Goal: Information Seeking & Learning: Check status

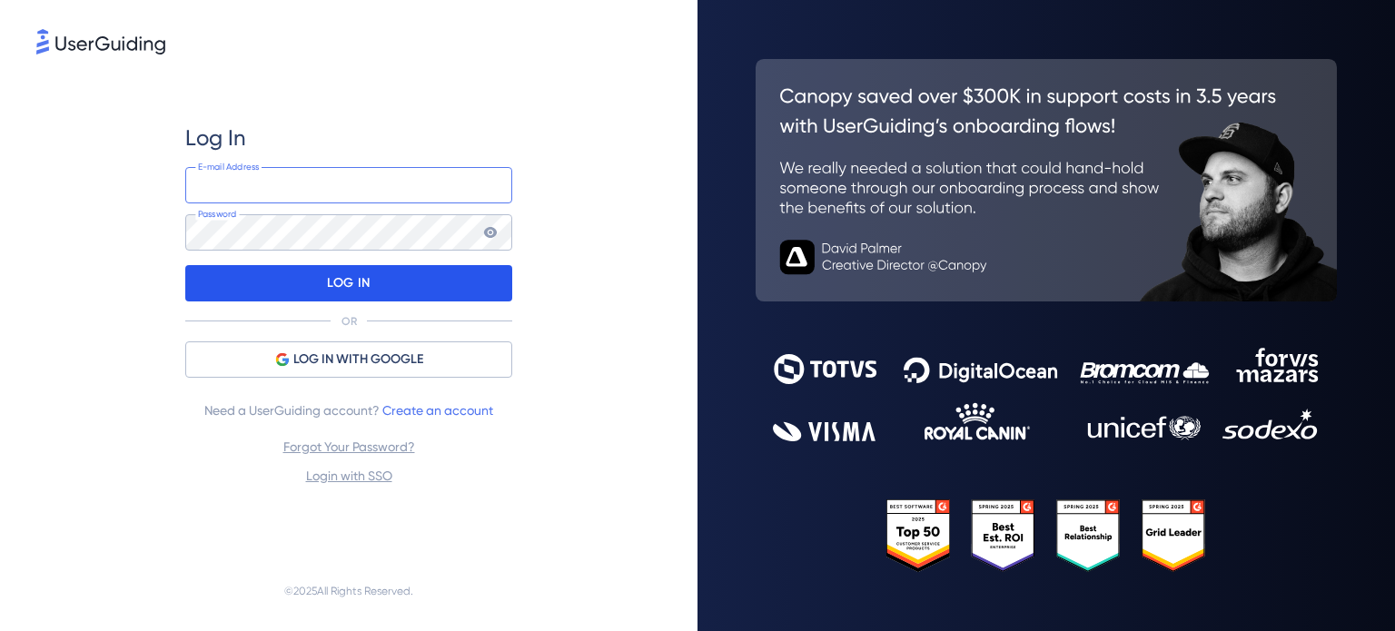
type input "[EMAIL_ADDRESS][DOMAIN_NAME]"
click at [409, 291] on div "LOG IN" at bounding box center [348, 283] width 327 height 36
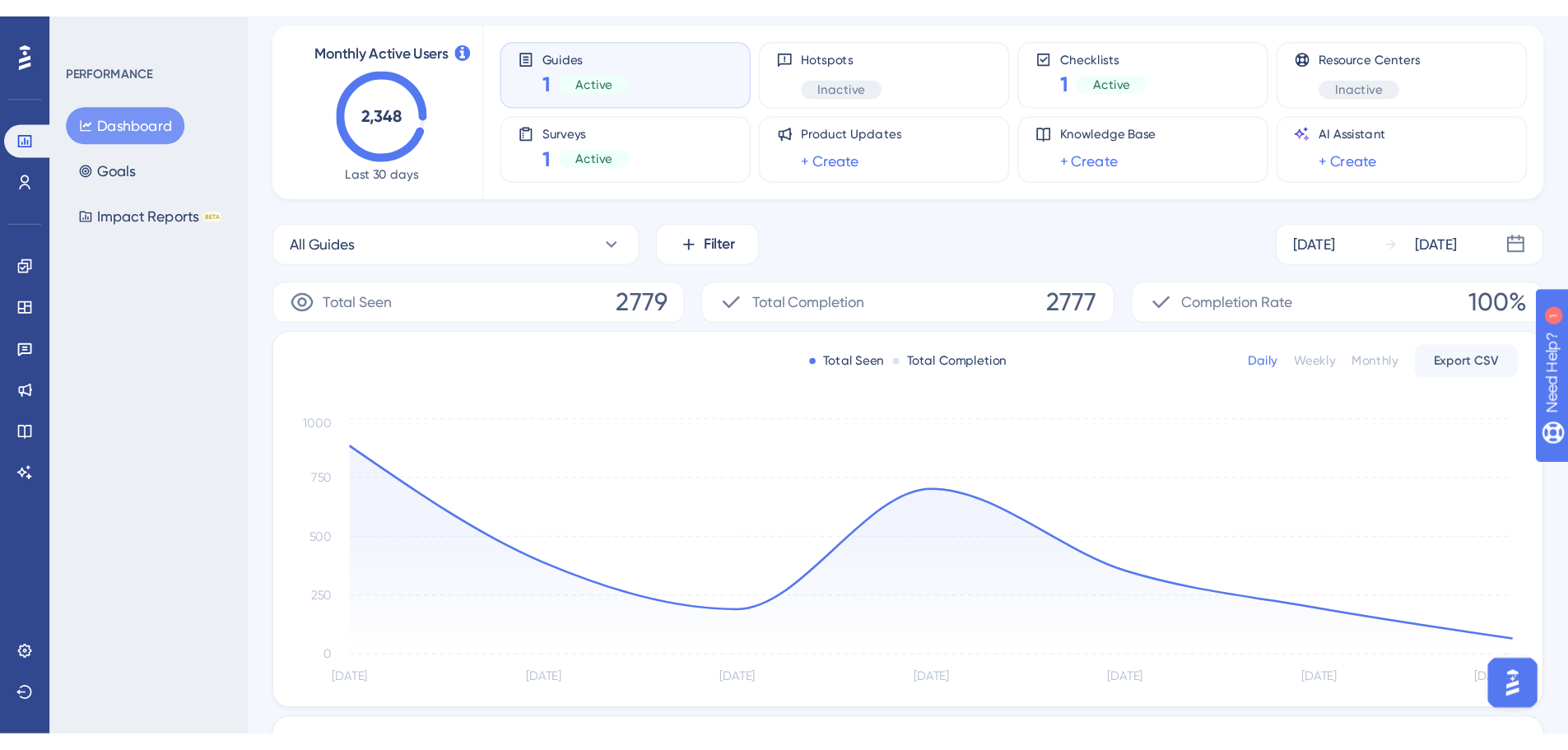
scroll to position [165, 0]
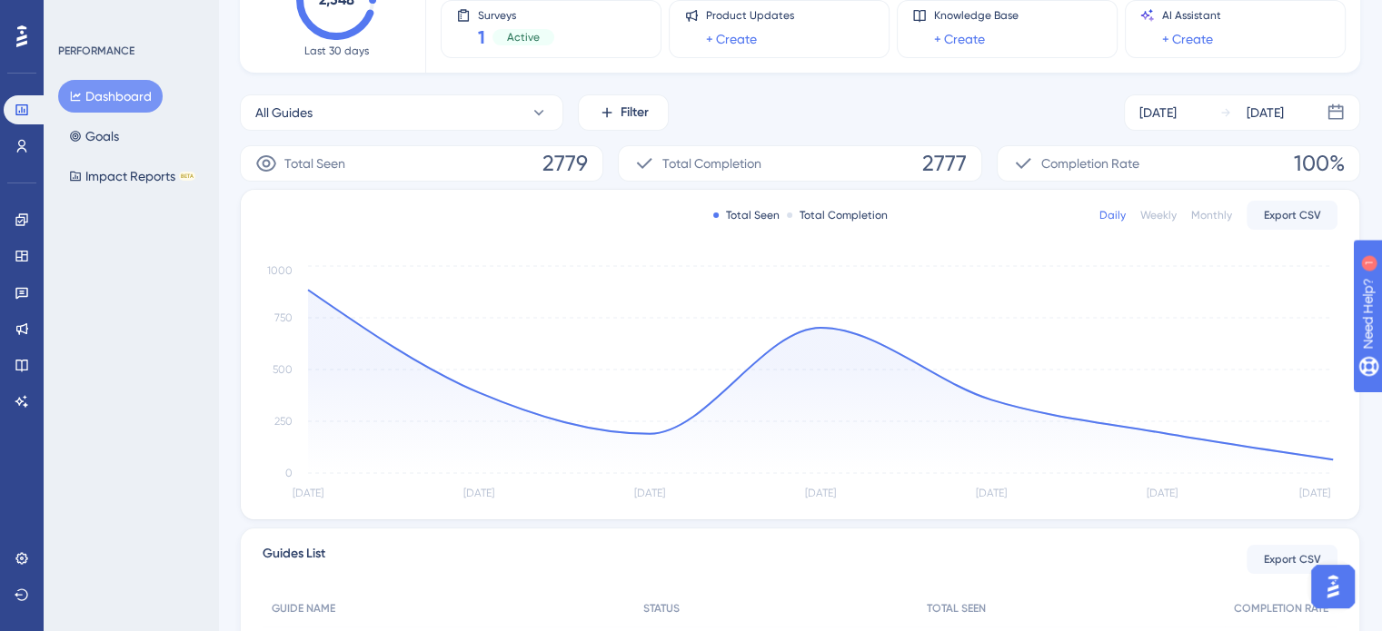
click at [816, 122] on div "All Guides Filter [DATE] [DATE]" at bounding box center [800, 112] width 1120 height 36
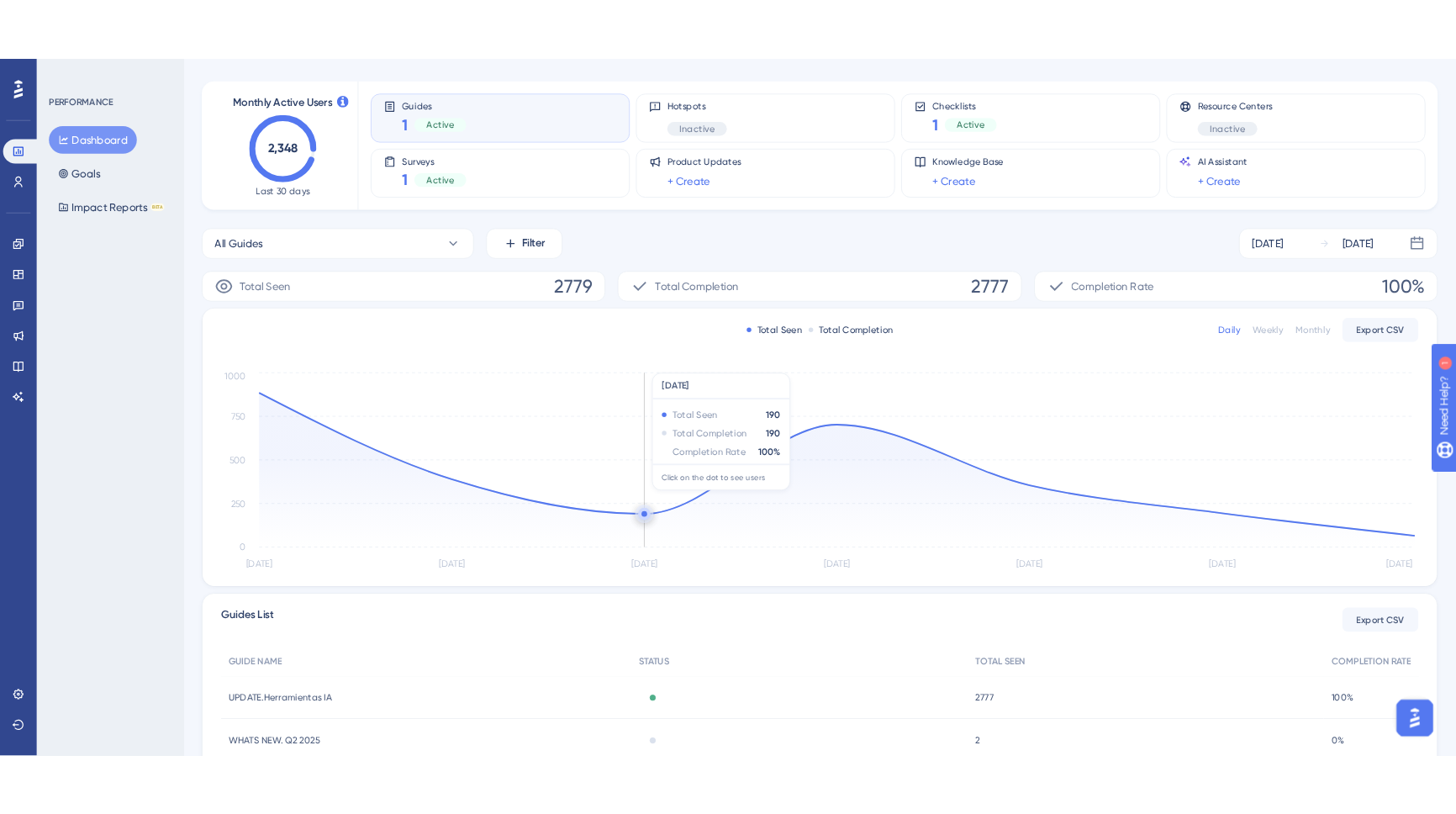
scroll to position [0, 0]
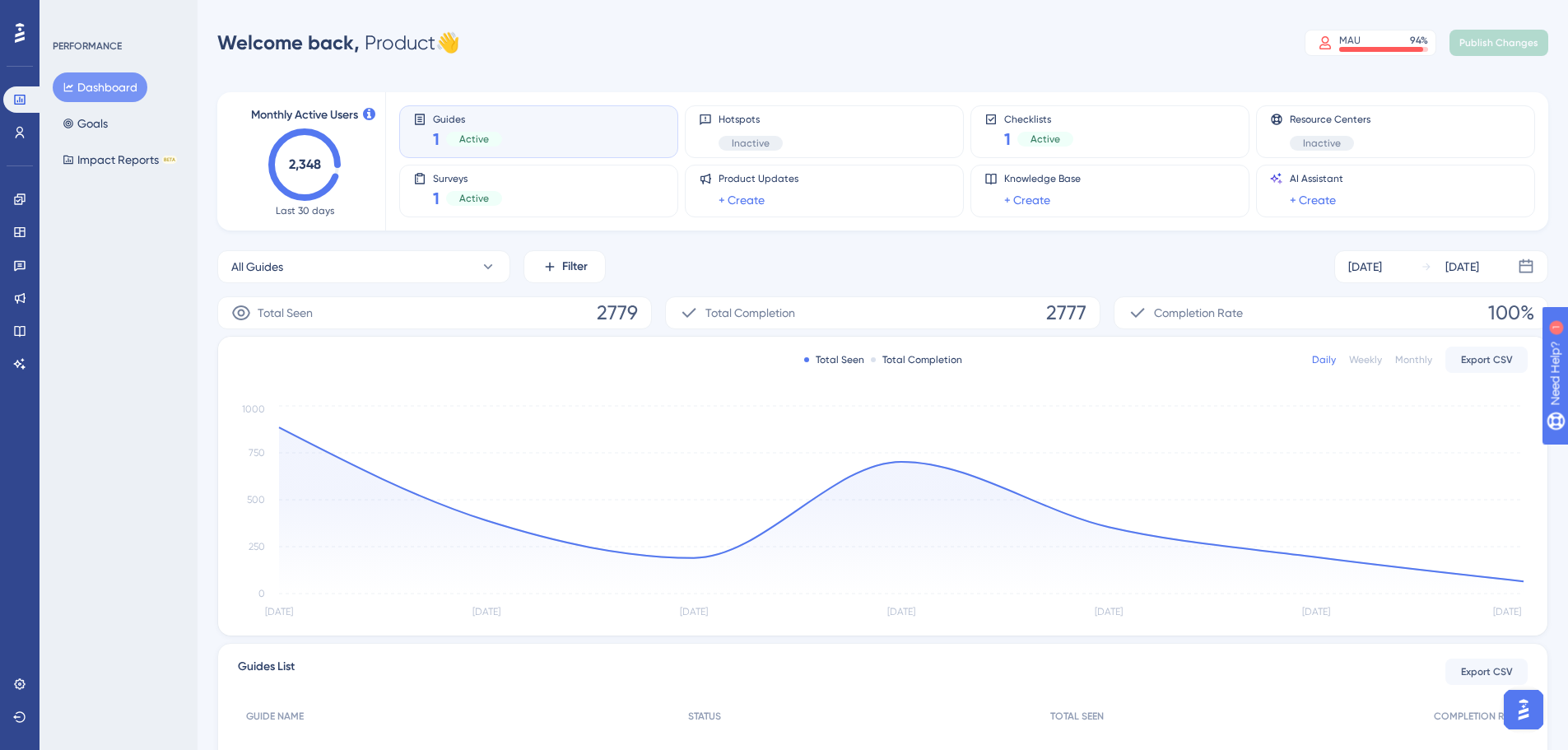
click at [726, 261] on div "All Guides Filter [DATE] [DATE]" at bounding box center [883, 267] width 1331 height 33
click at [13, 201] on link at bounding box center [20, 199] width 33 height 26
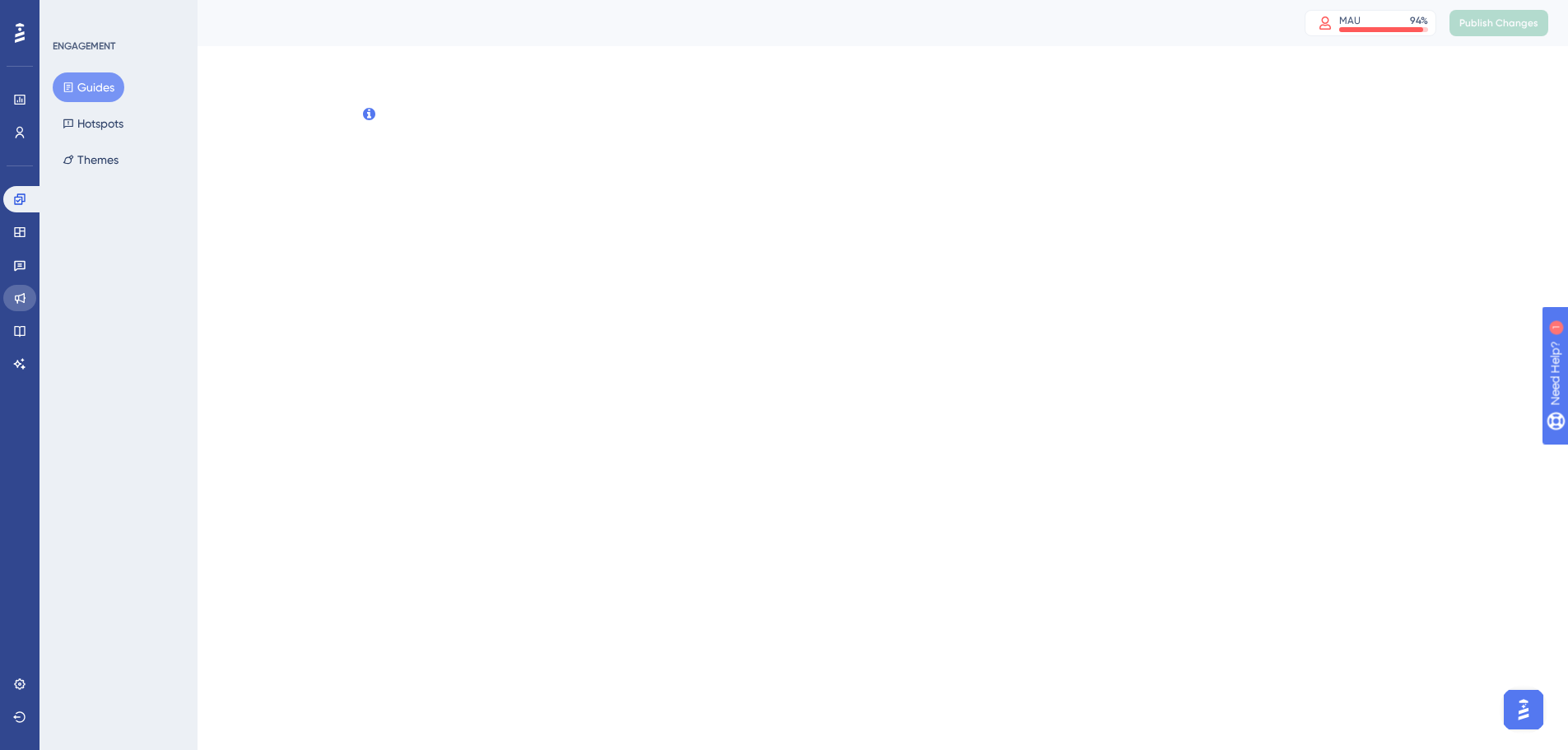
click at [17, 301] on icon at bounding box center [20, 298] width 11 height 11
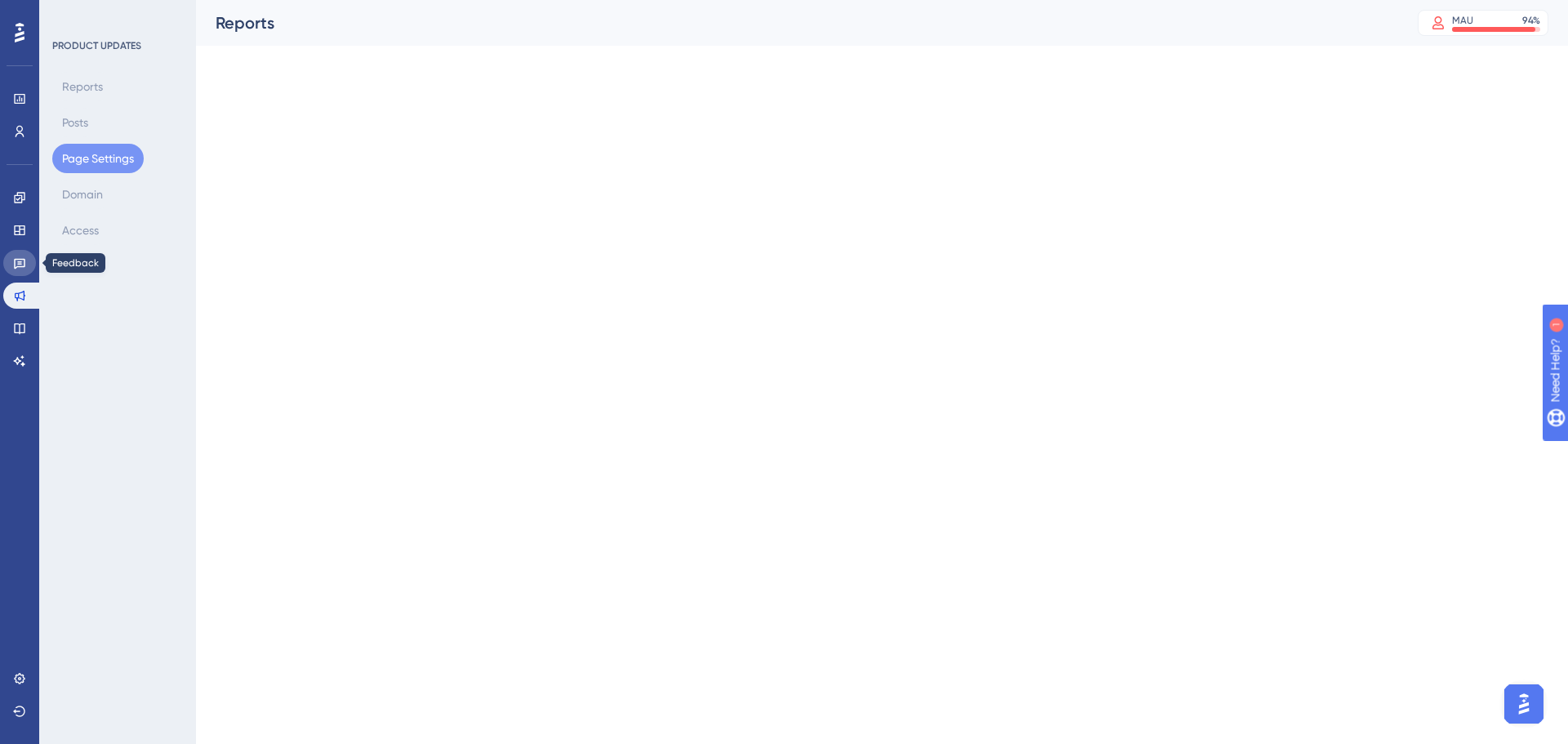
click at [19, 255] on link at bounding box center [20, 263] width 32 height 26
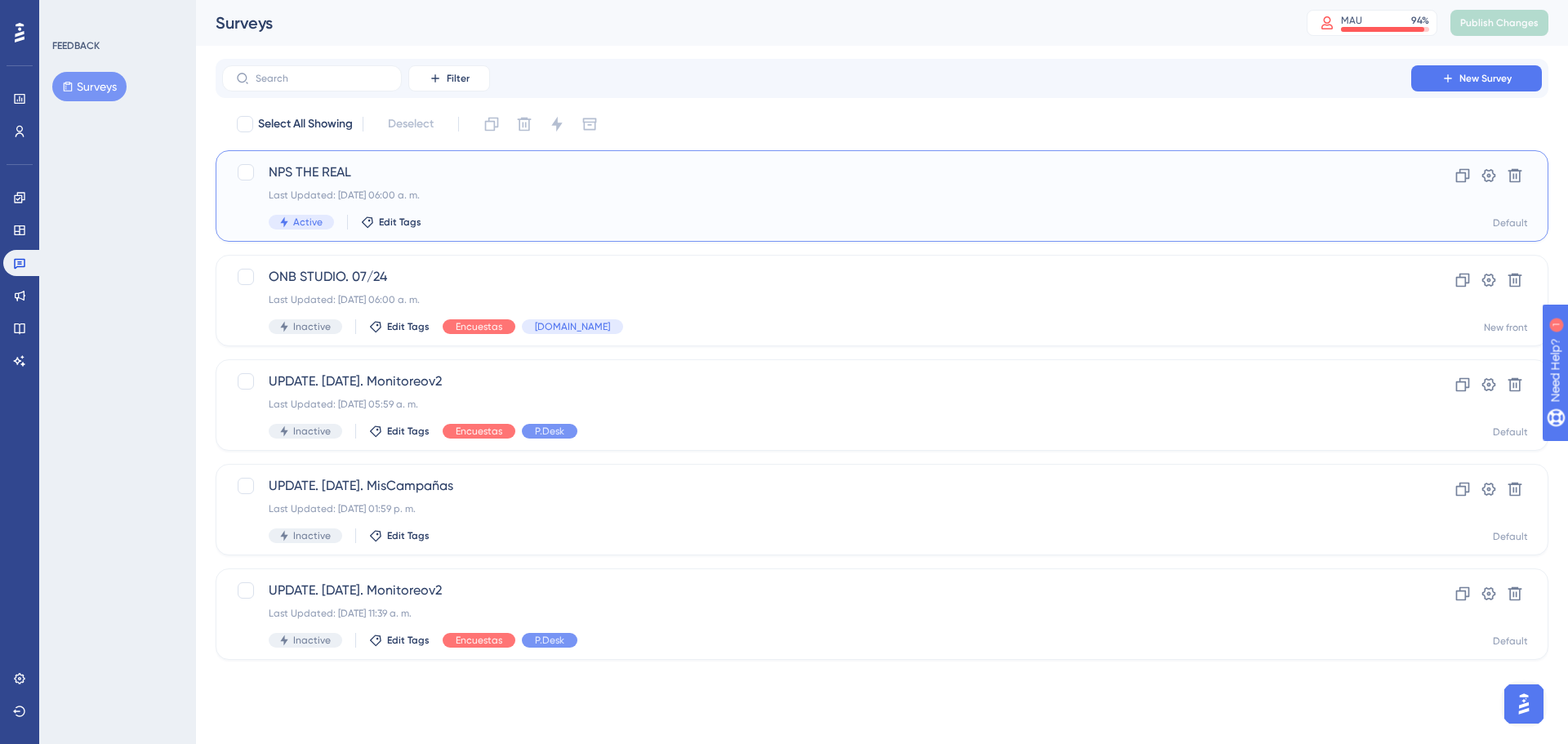
click at [443, 193] on div "Last Updated: [DATE] 06:00 a. m." at bounding box center [816, 195] width 1096 height 13
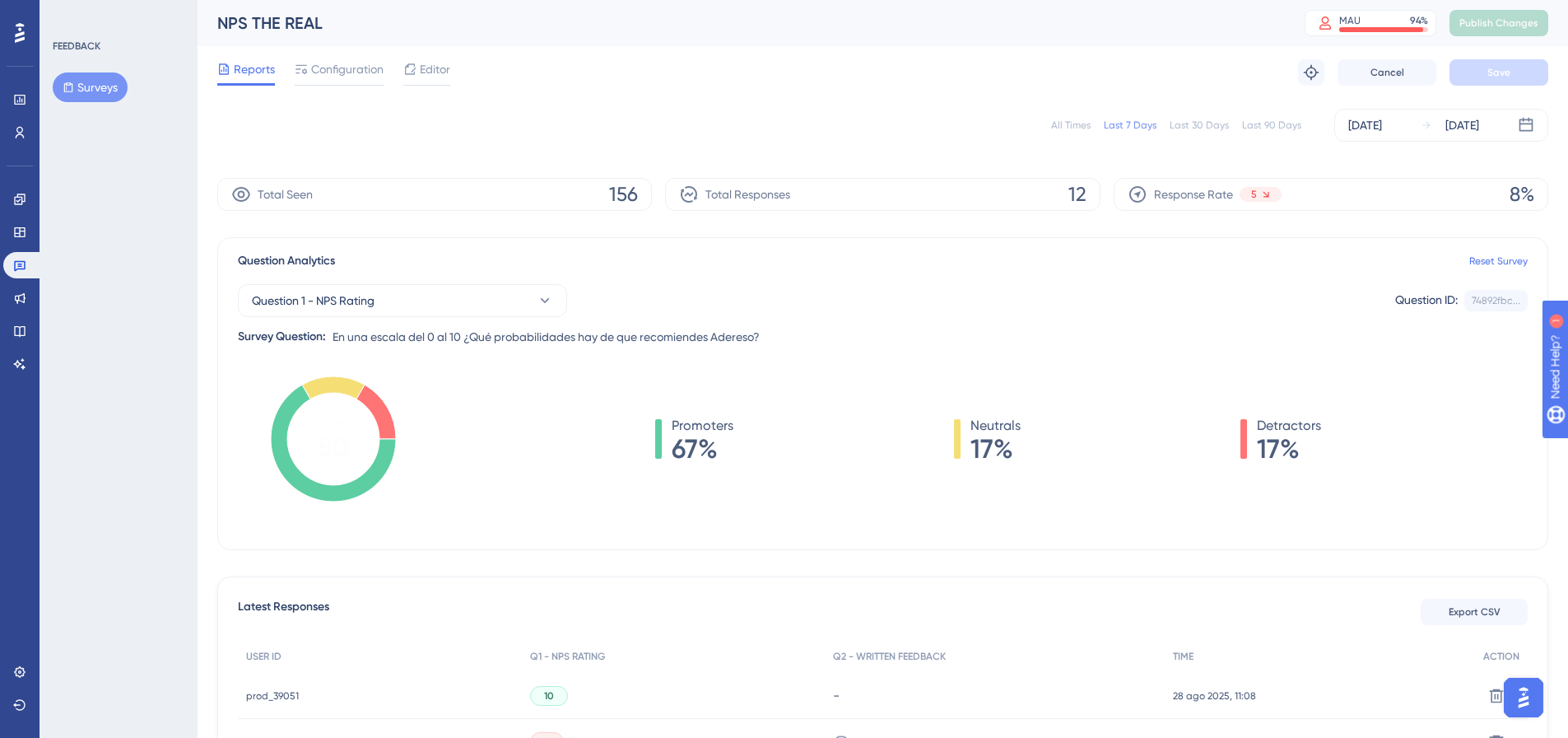
click at [166, 328] on div "FEEDBACK Surveys" at bounding box center [119, 369] width 158 height 738
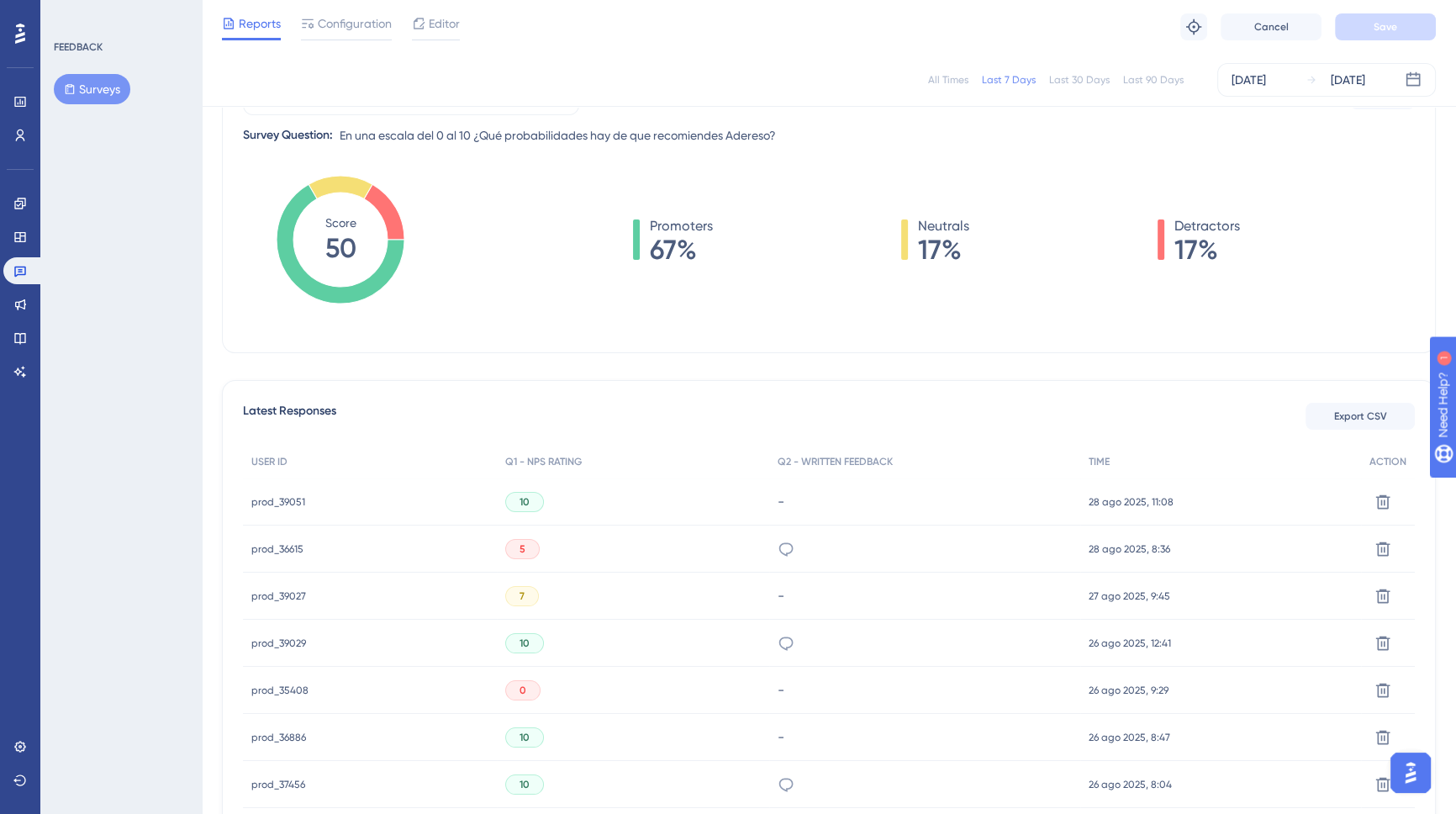
scroll to position [229, 0]
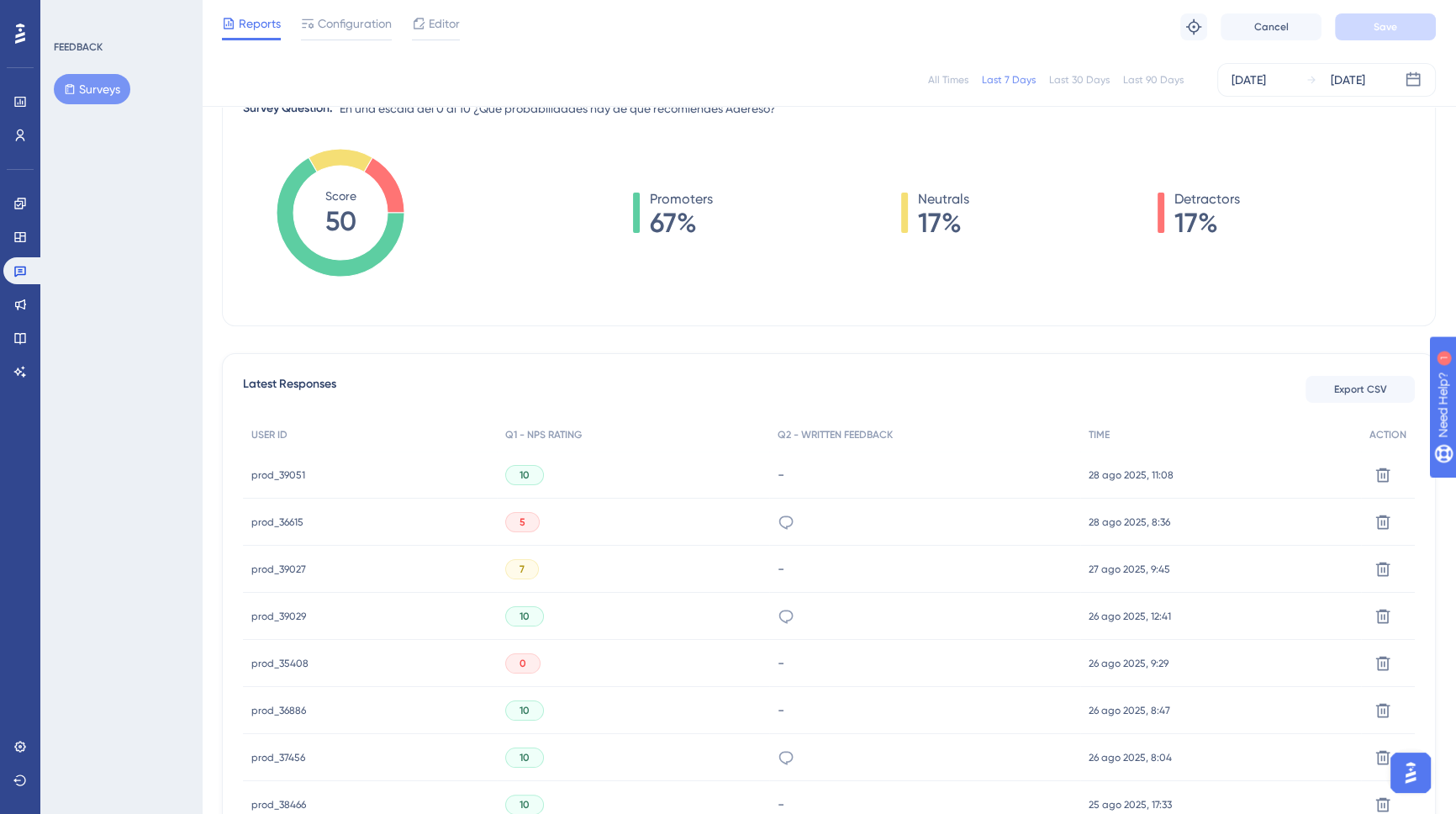
click at [287, 469] on span "prod_39051" at bounding box center [279, 475] width 54 height 14
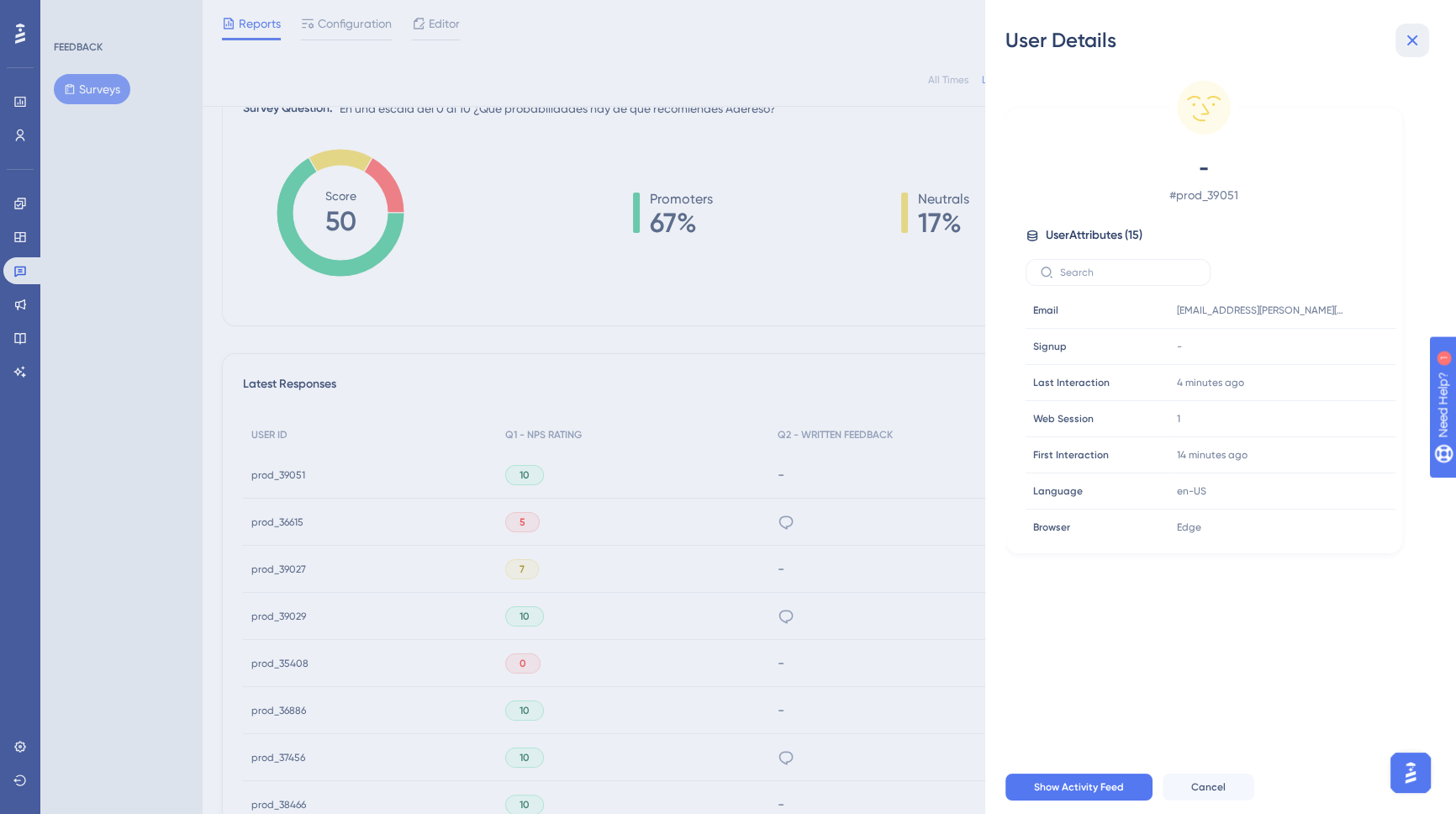
click at [1290, 35] on icon at bounding box center [1412, 41] width 20 height 20
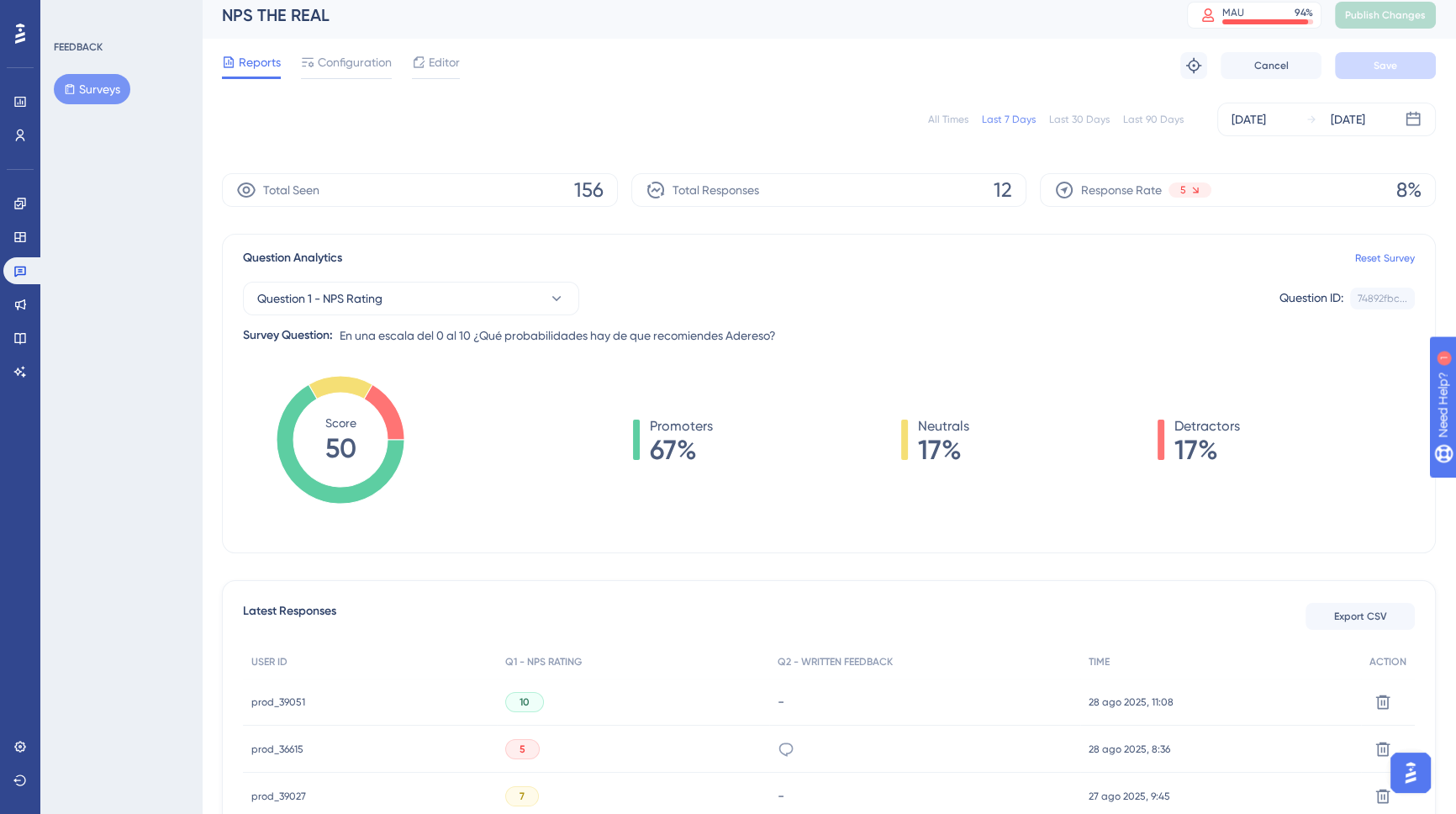
scroll to position [0, 0]
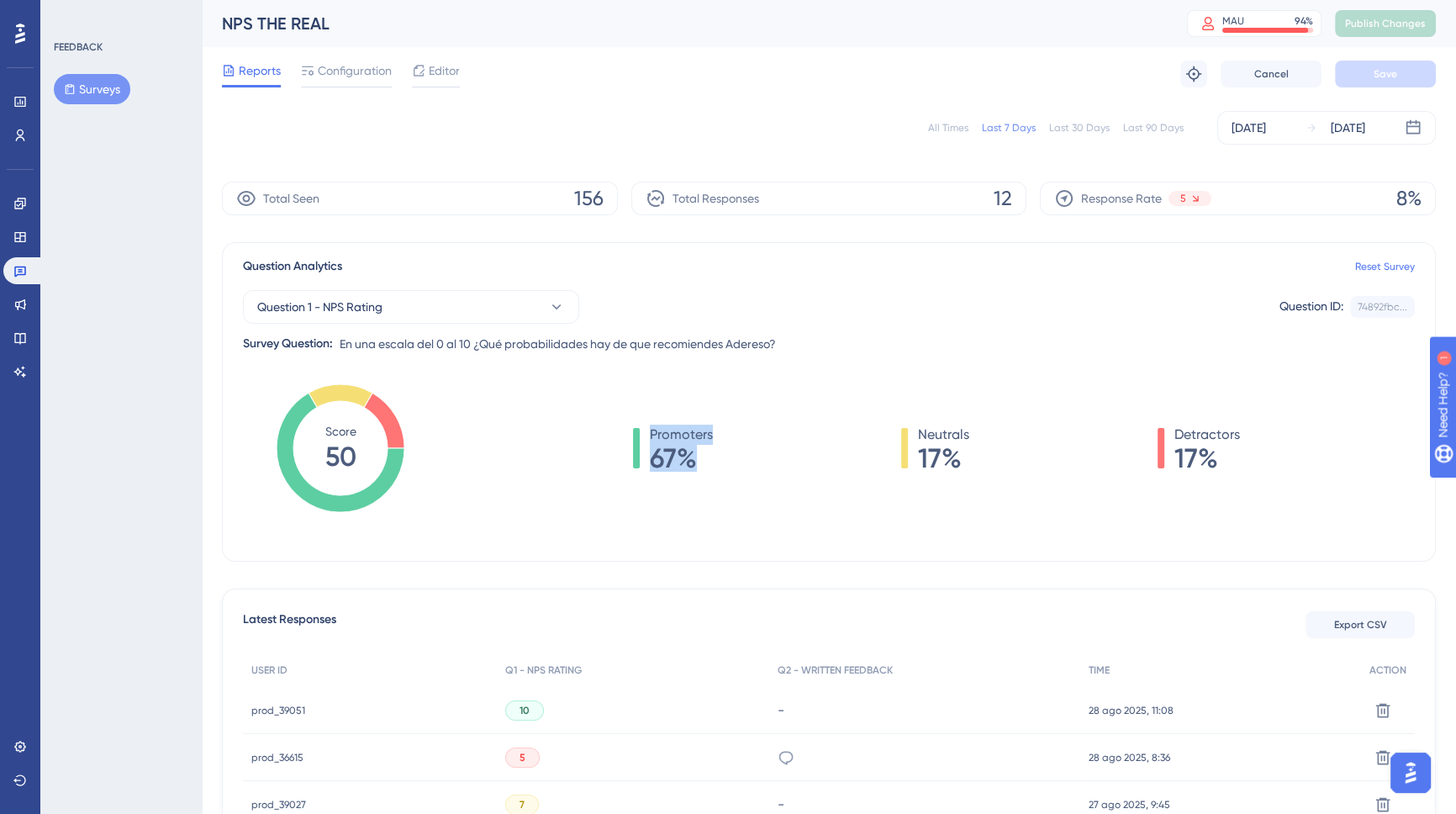
drag, startPoint x: 664, startPoint y: 434, endPoint x: 771, endPoint y: 469, distance: 112.6
click at [771, 469] on div "Promoters 67% Neutrals 17% Detractors 17%" at bounding box center [937, 448] width 957 height 47
click at [1000, 465] on div "Promoters 67% Neutrals 17% Detractors 17%" at bounding box center [937, 448] width 957 height 47
click at [1087, 133] on div "Last 30 Days" at bounding box center [1079, 128] width 60 height 14
click at [950, 133] on div "All Times" at bounding box center [949, 128] width 41 height 14
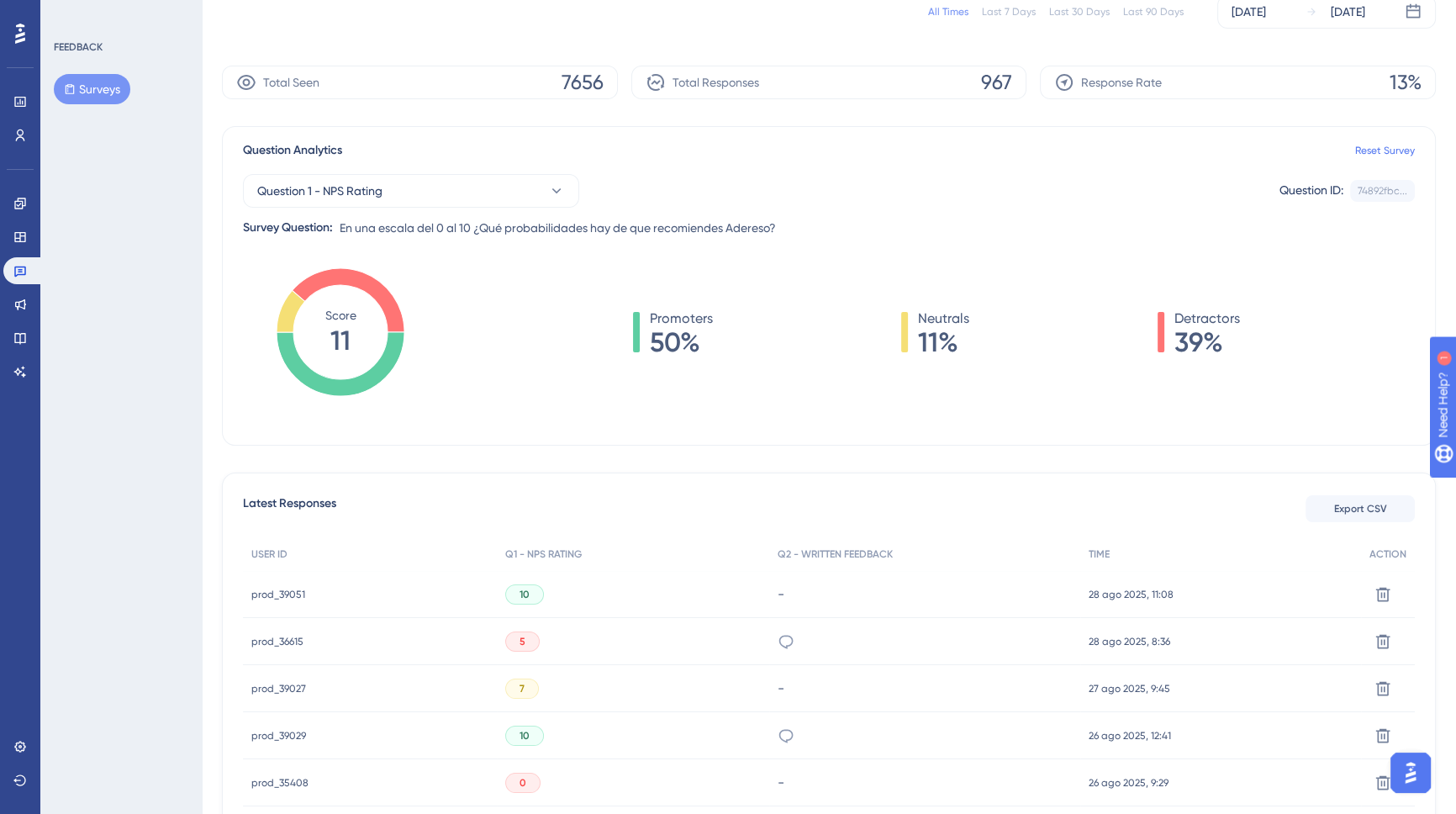
scroll to position [152, 0]
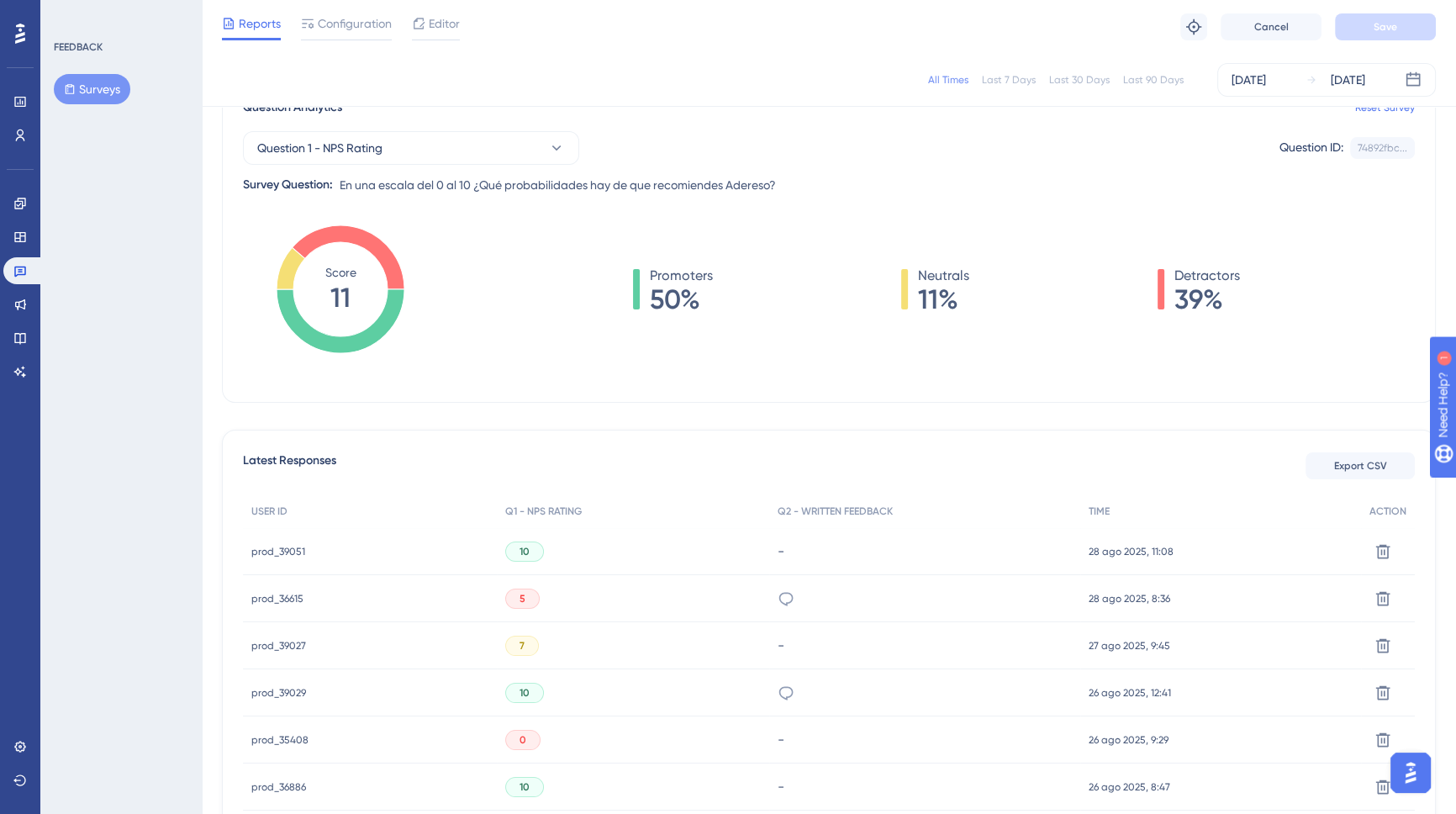
click at [284, 570] on div "prod_39051 prod_39051" at bounding box center [279, 551] width 54 height 47
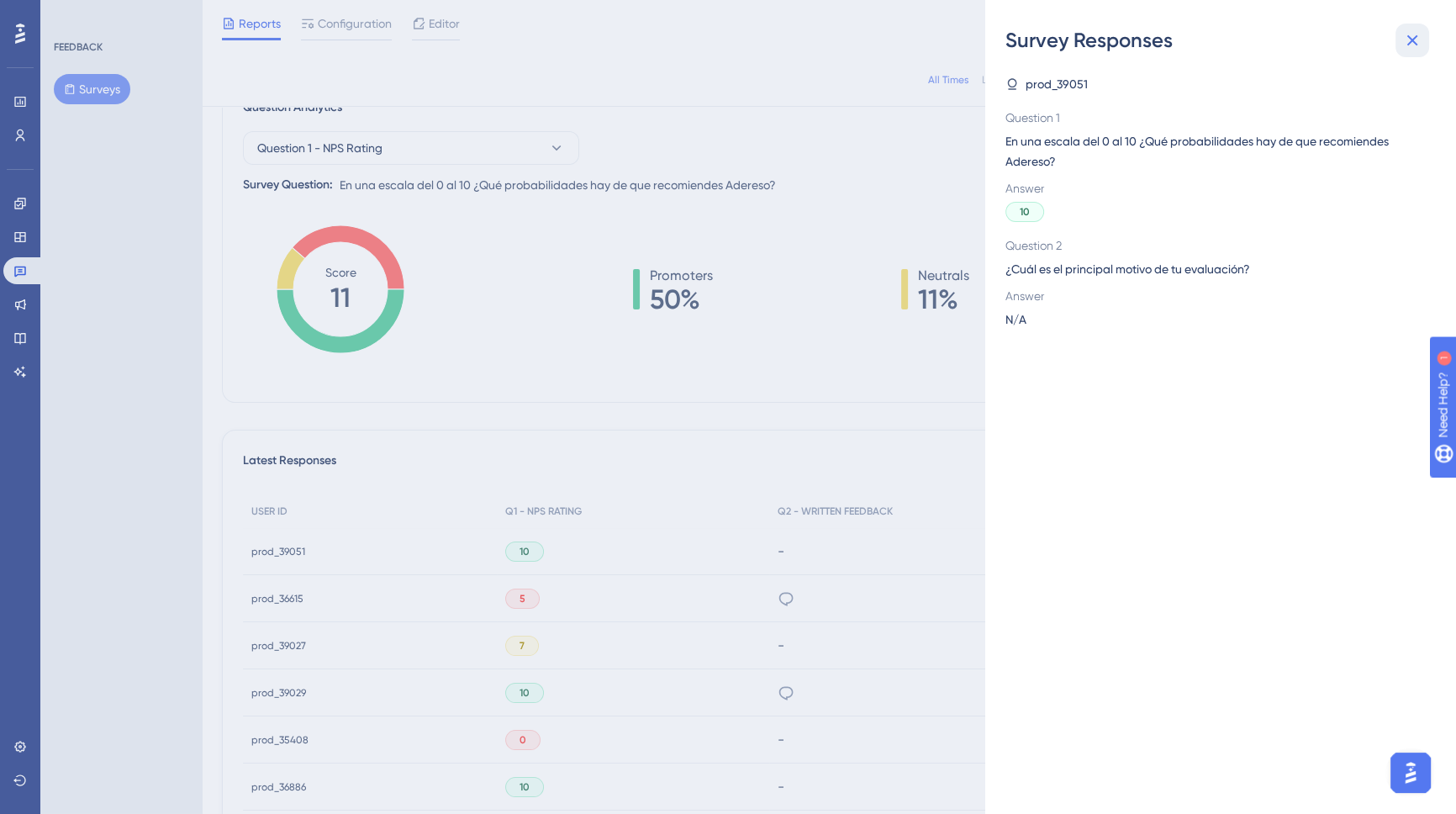
click at [1290, 40] on icon at bounding box center [1412, 41] width 20 height 20
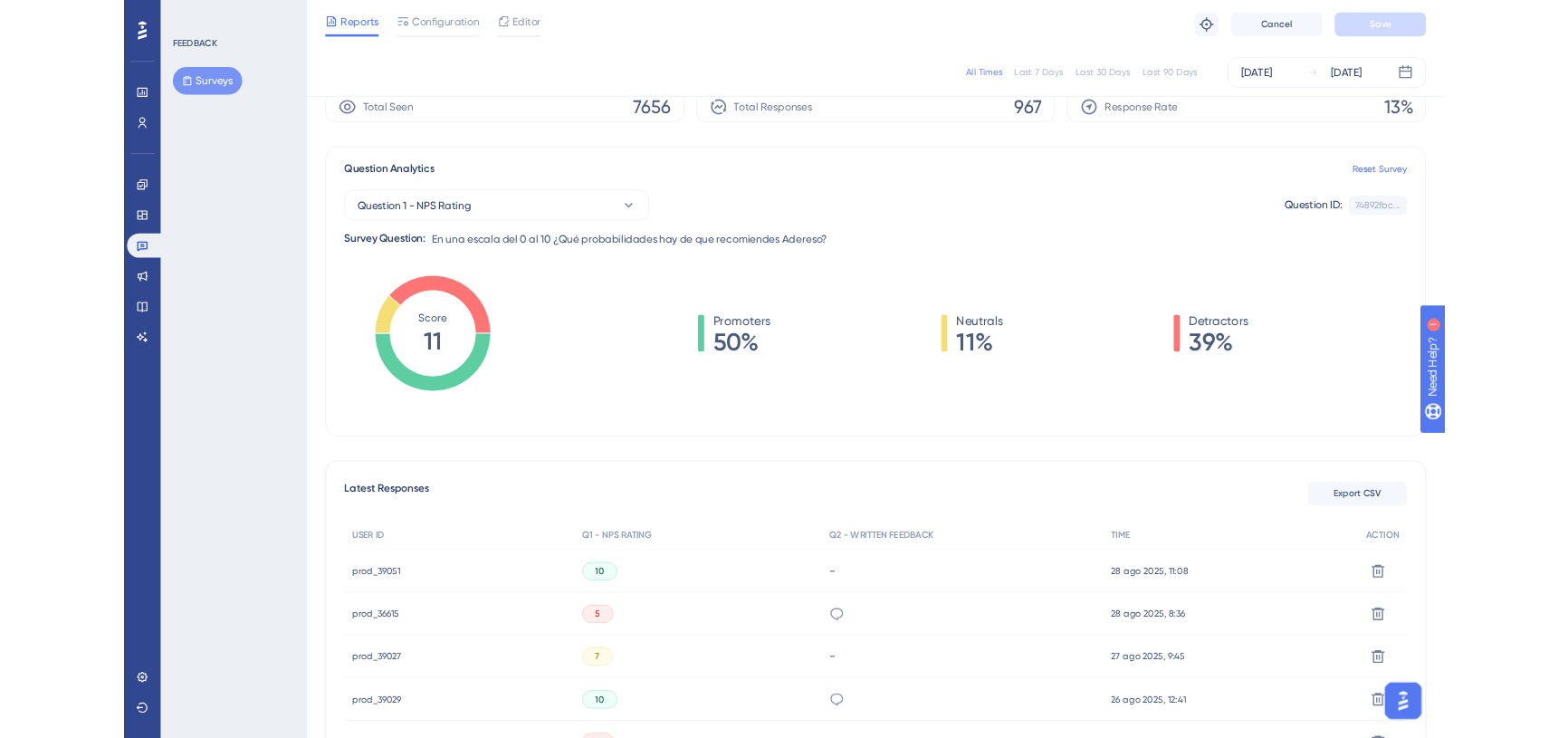
scroll to position [0, 0]
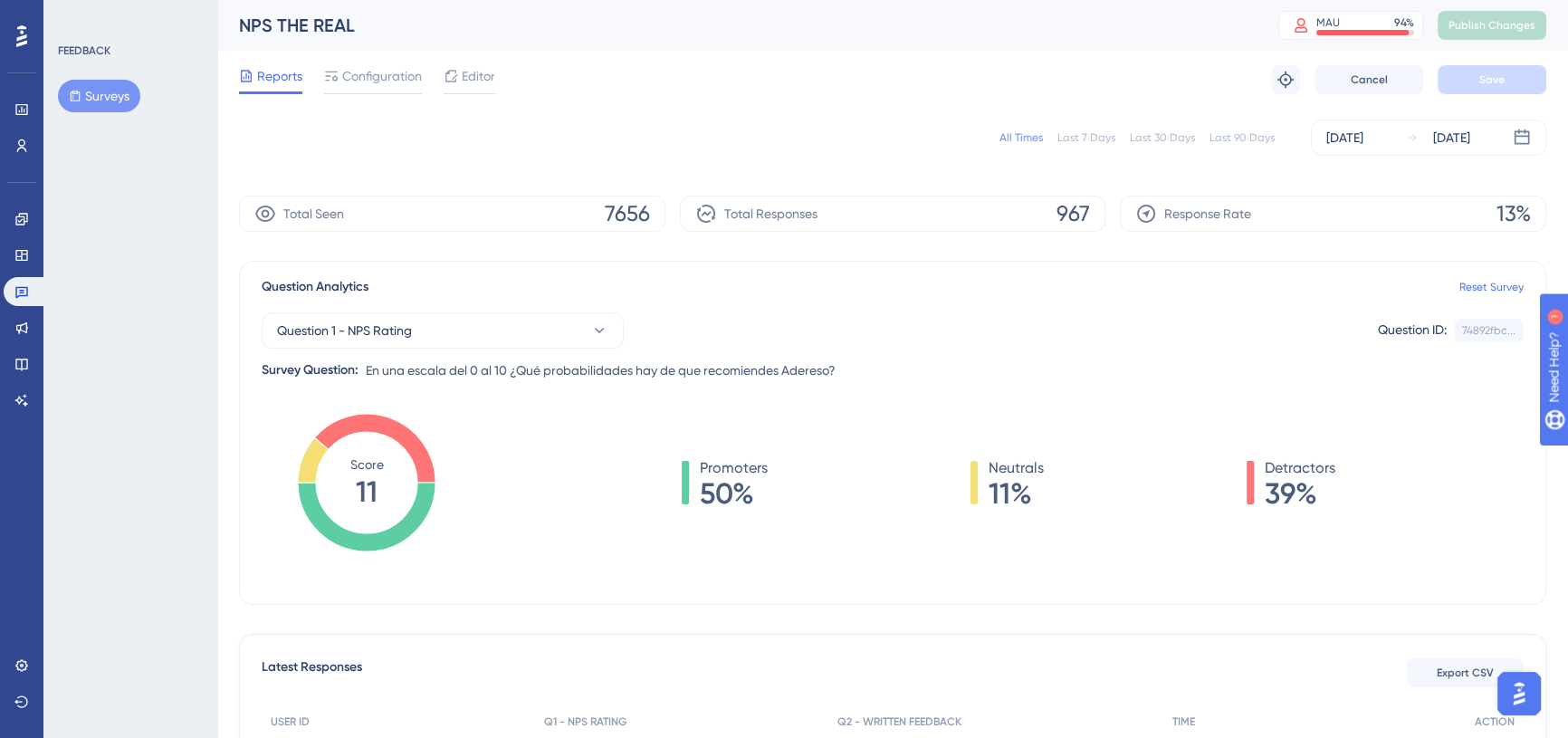
drag, startPoint x: 464, startPoint y: 0, endPoint x: 761, endPoint y: 46, distance: 300.5
click at [761, 46] on div "NPS THE REAL MAU 94 % Click to see add-on and upgrade options Publish Changes" at bounding box center [892, 25] width 1351 height 51
drag, startPoint x: 628, startPoint y: 0, endPoint x: 970, endPoint y: 257, distance: 427.8
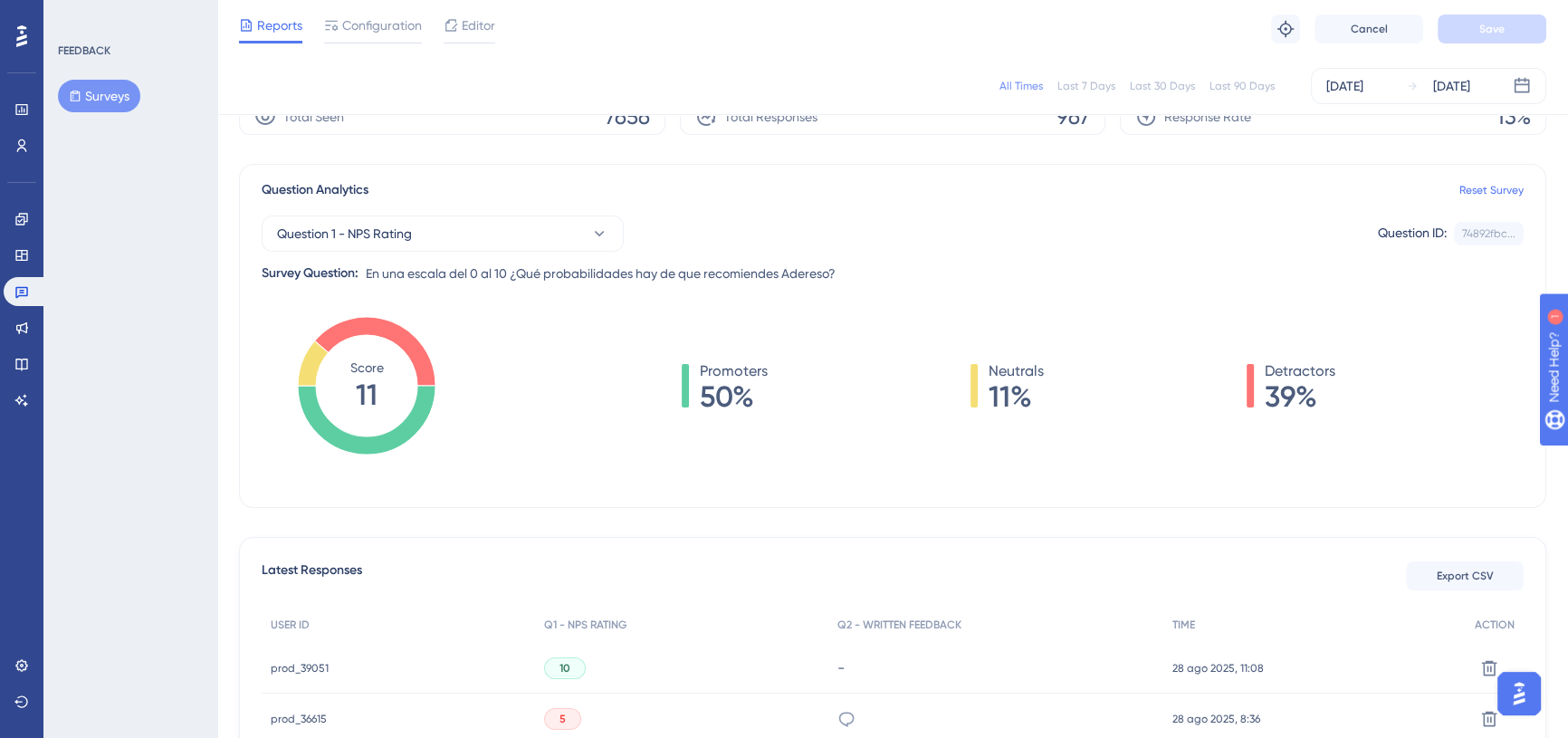
scroll to position [82, 0]
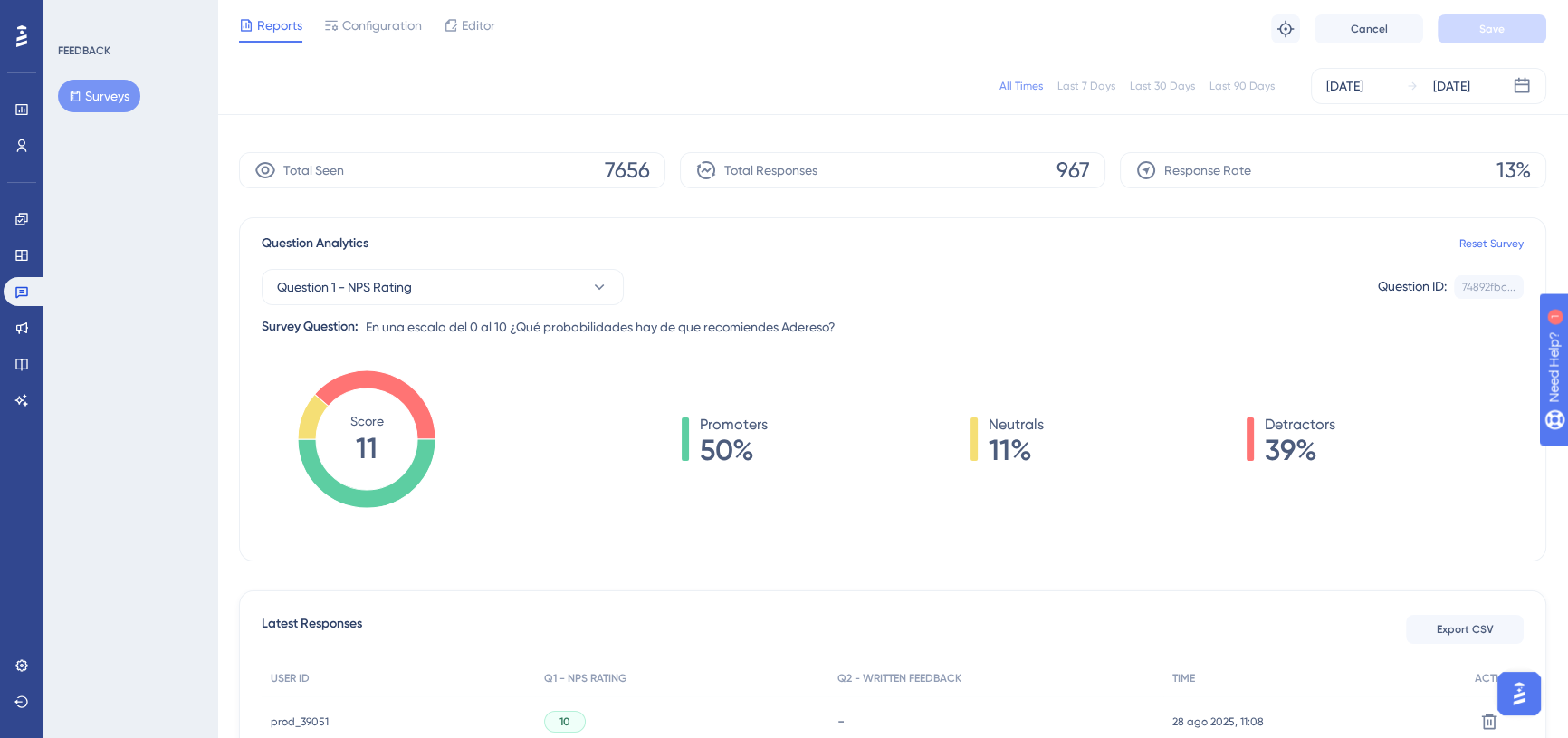
scroll to position [0, 0]
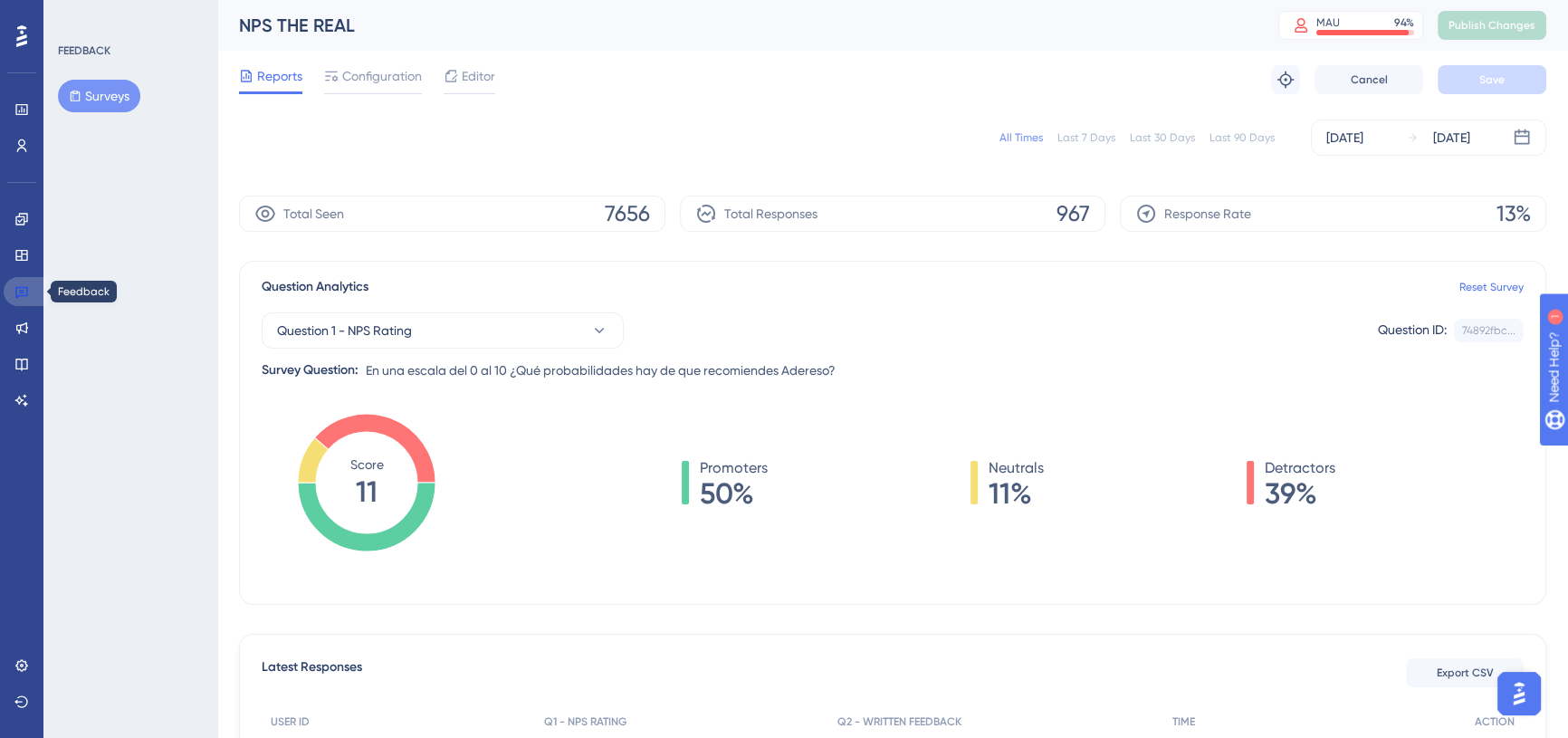
click at [26, 295] on icon at bounding box center [21, 293] width 13 height 12
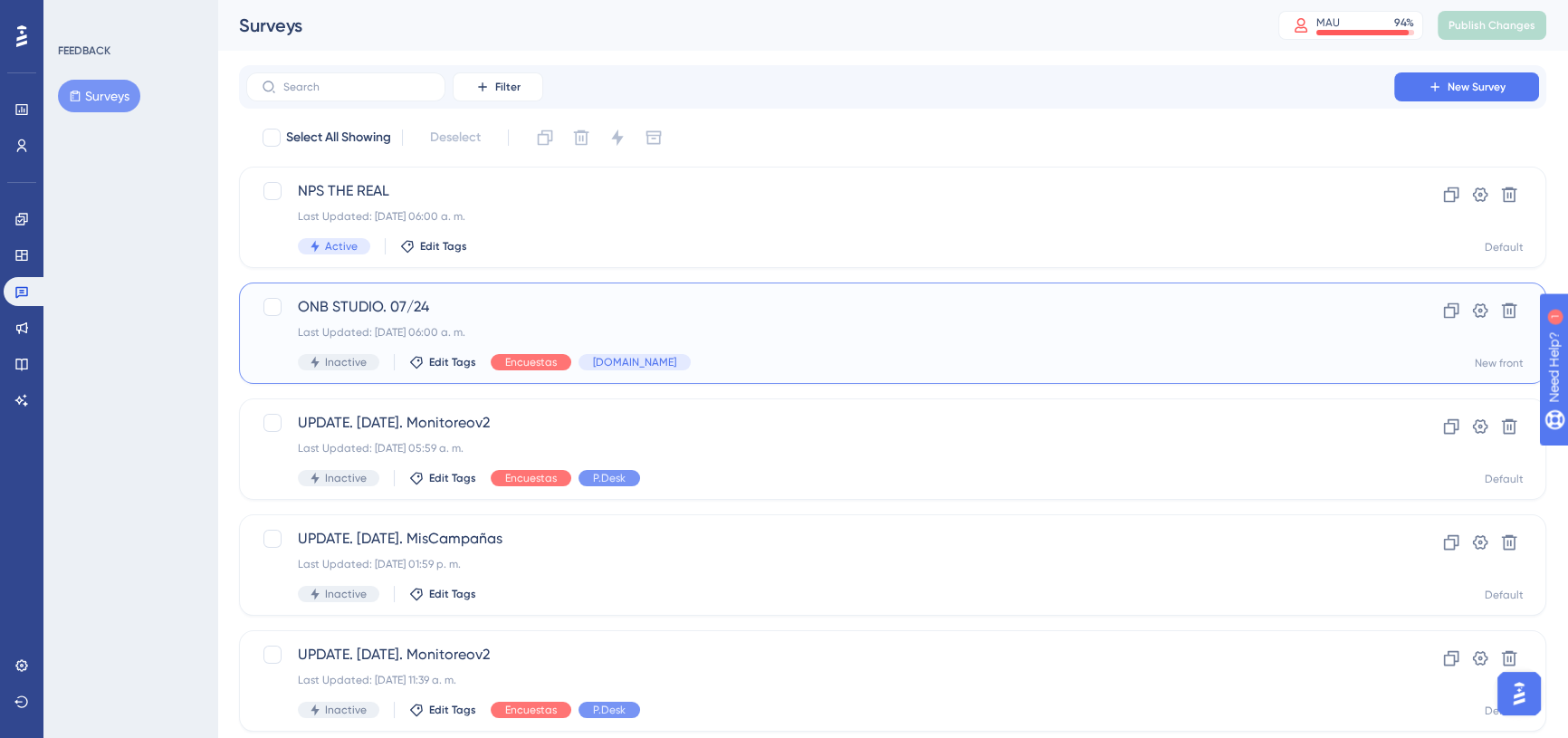
click at [523, 304] on span "ONB STUDIO. 07/24" at bounding box center [820, 307] width 1045 height 22
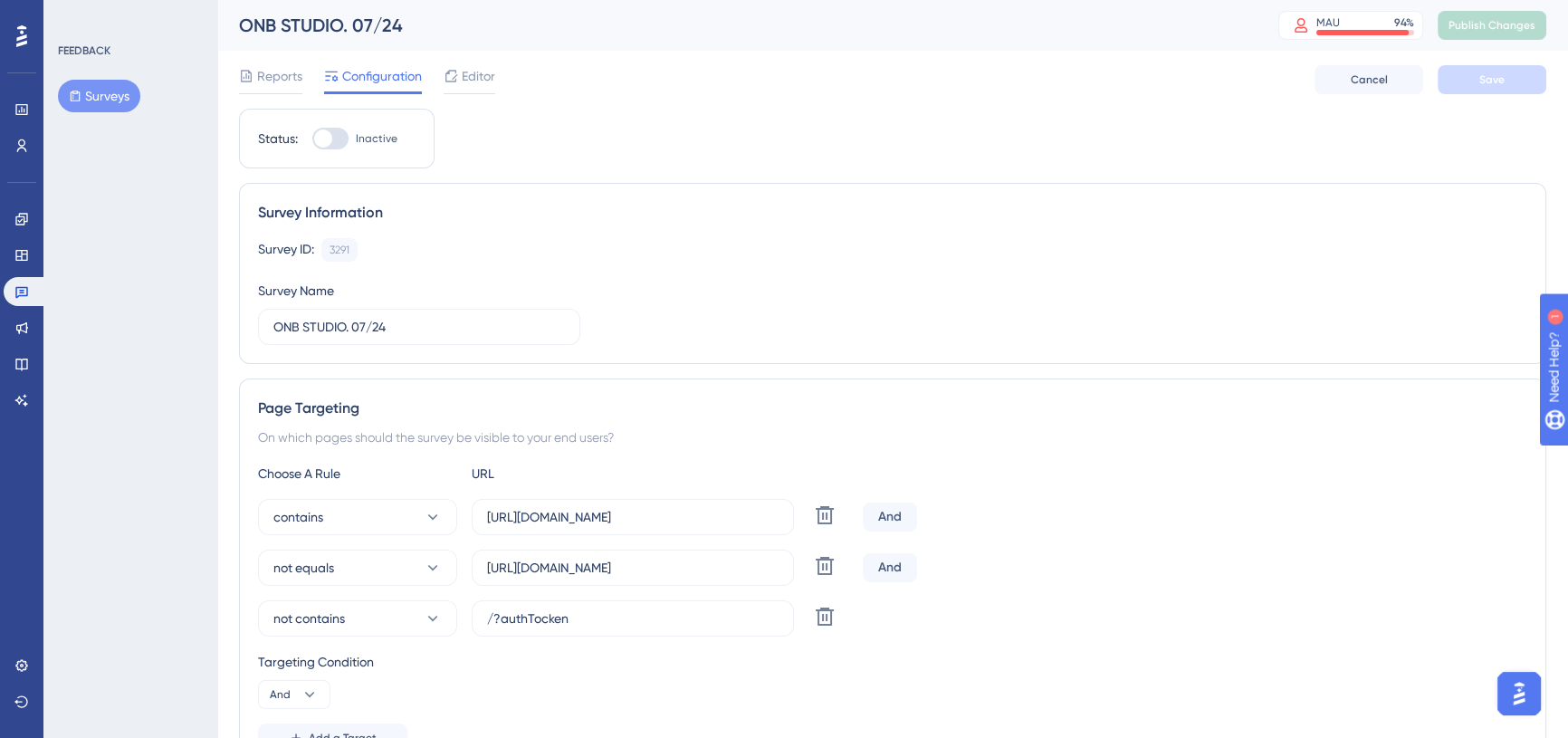
click at [118, 106] on button "Surveys" at bounding box center [99, 96] width 83 height 33
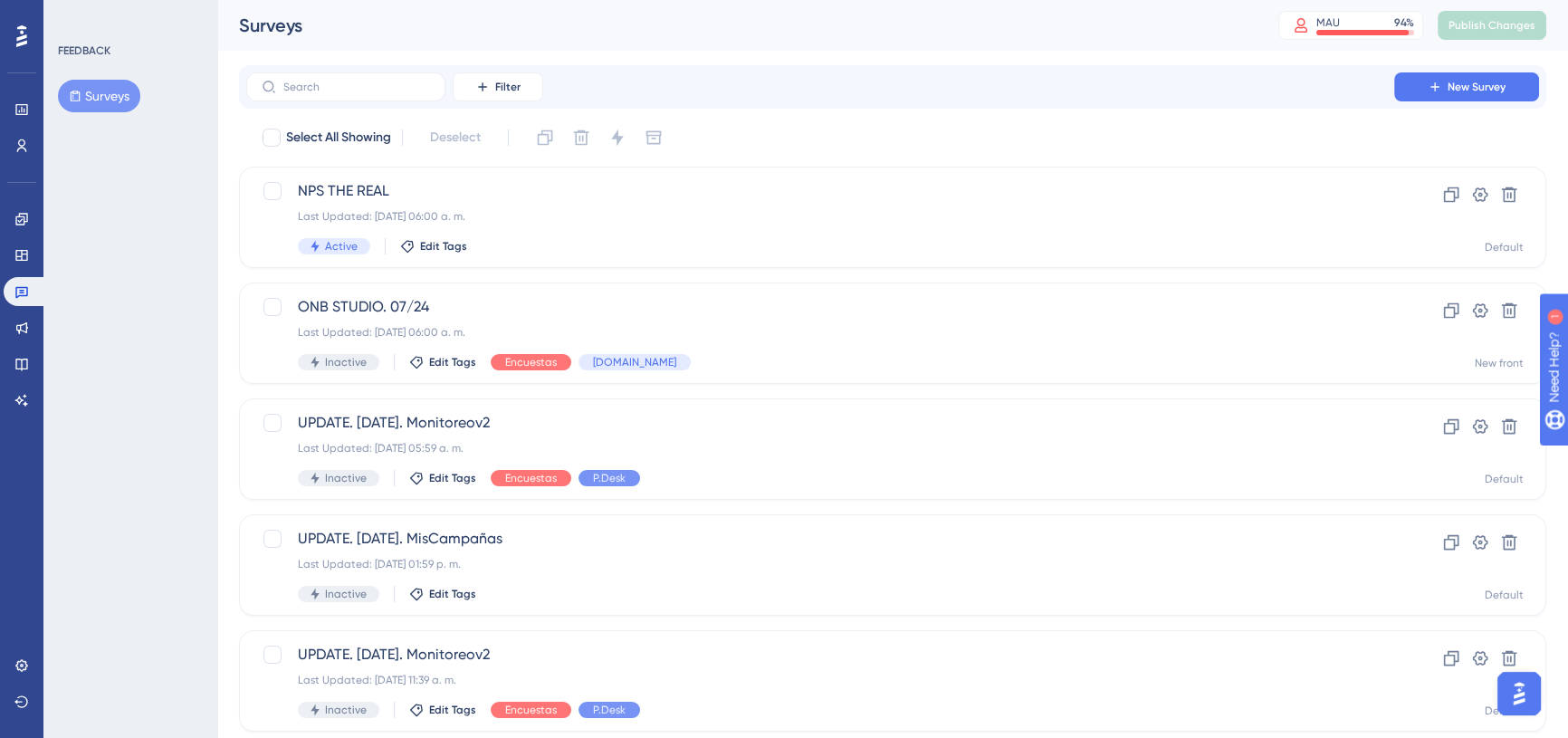
click at [427, 202] on div "NPS THE REAL Last Updated: [DATE] 06:00 a. m. Active Edit Tags" at bounding box center [820, 217] width 1045 height 74
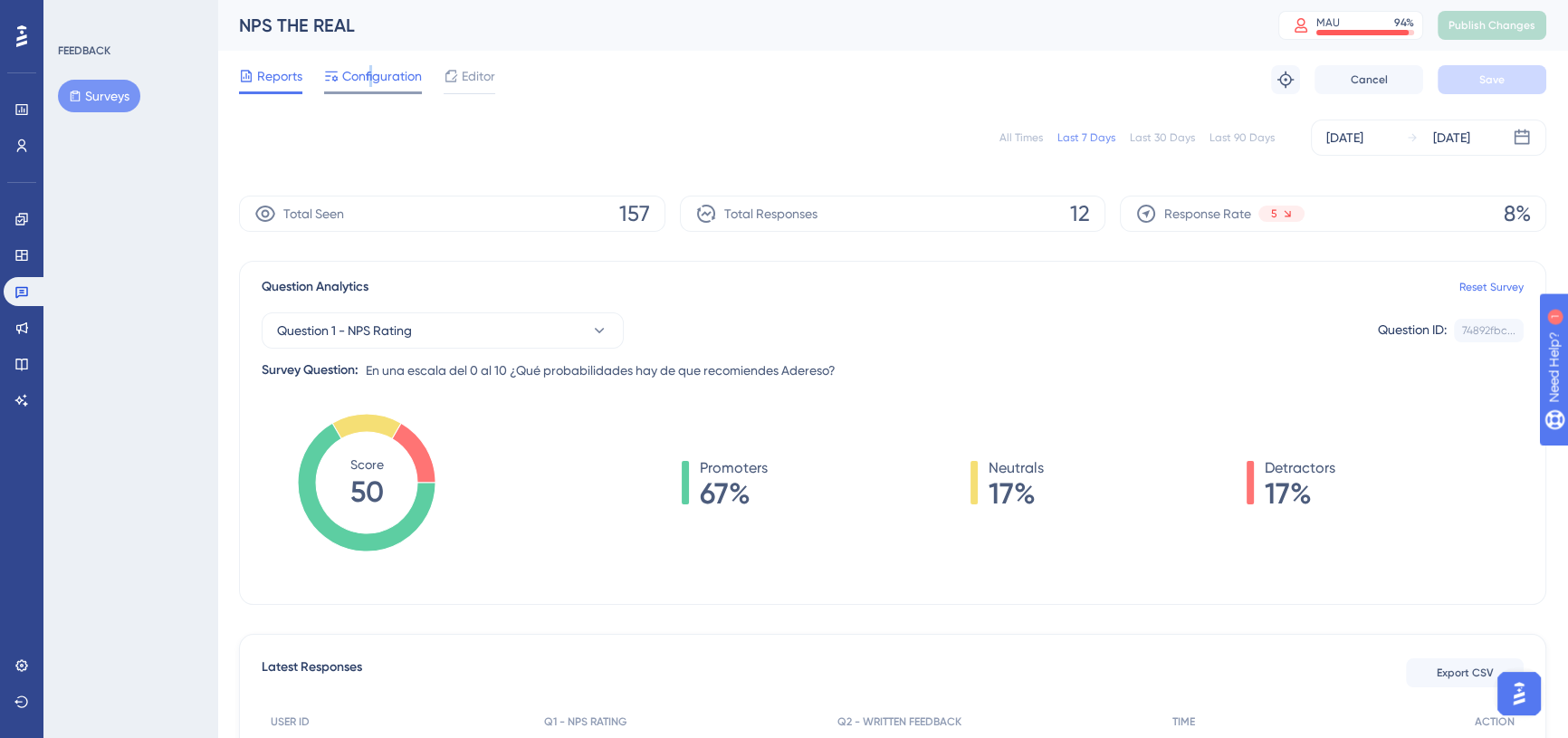
click at [370, 83] on span "Configuration" at bounding box center [382, 76] width 80 height 22
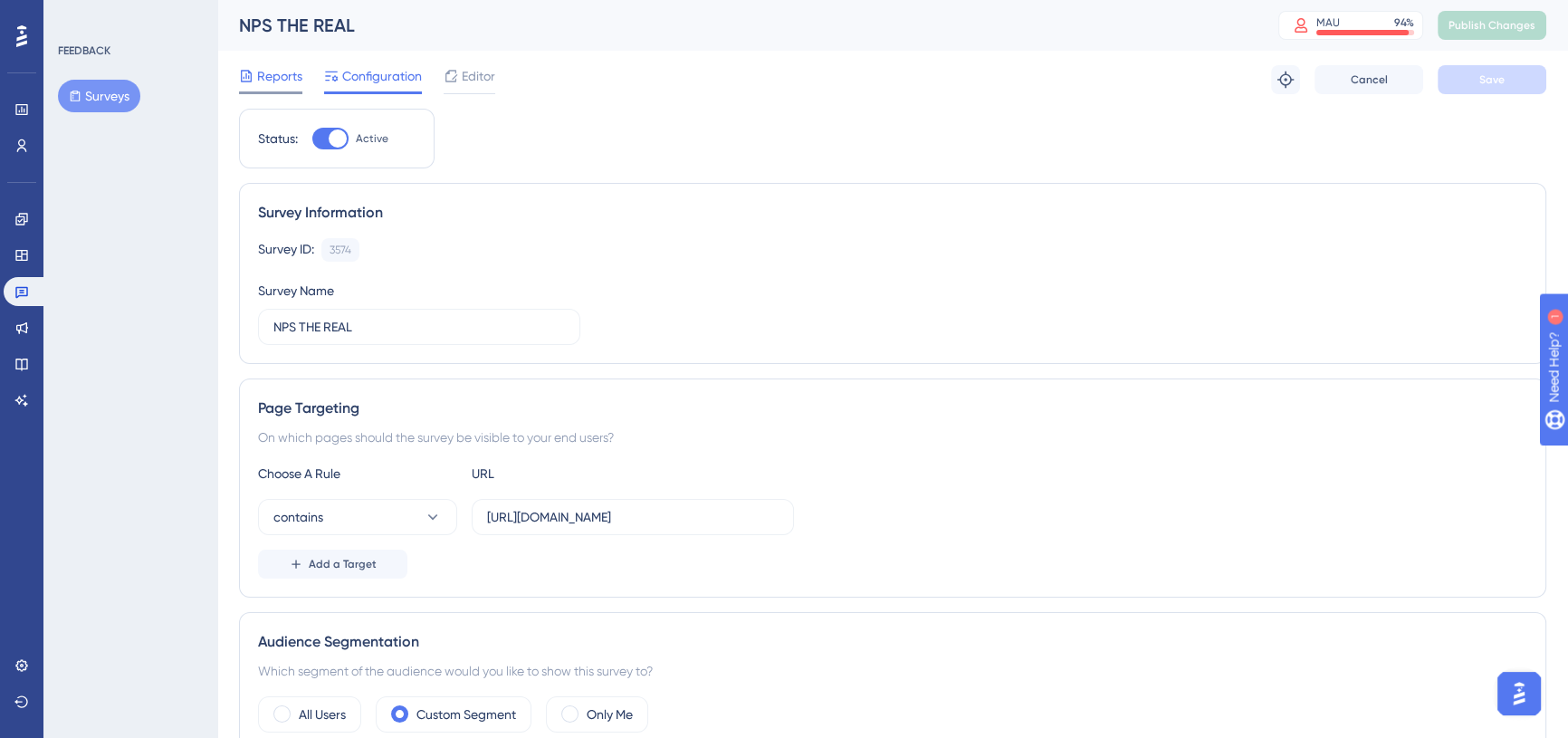
click at [286, 75] on span "Reports" at bounding box center [279, 76] width 45 height 22
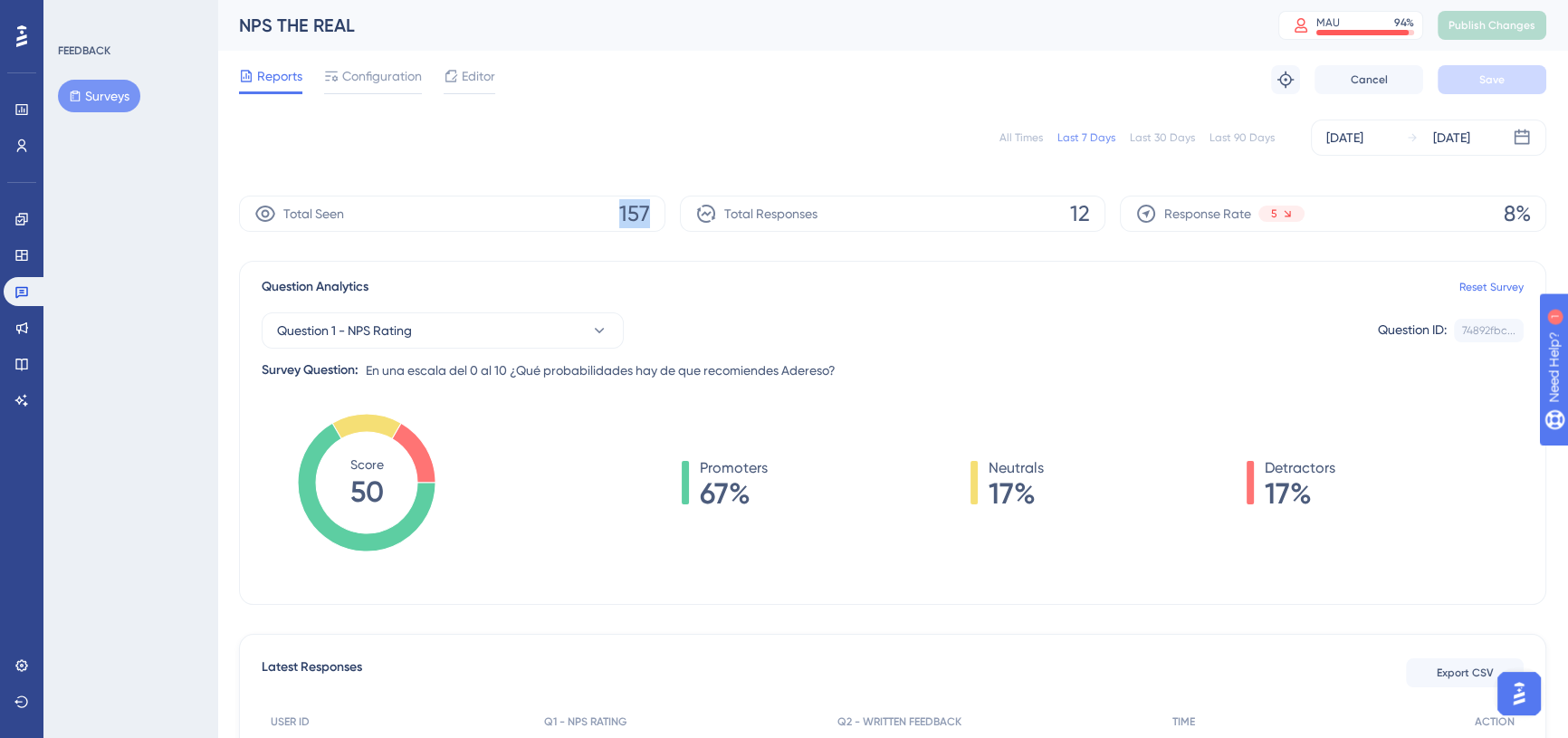
drag, startPoint x: 613, startPoint y: 210, endPoint x: 692, endPoint y: 207, distance: 79.1
click at [692, 207] on div "Total Seen 157 Total Responses 12 Response Rate 5 8%" at bounding box center [893, 213] width 1308 height 36
click at [632, 212] on span "157" at bounding box center [634, 213] width 31 height 29
drag, startPoint x: 618, startPoint y: 209, endPoint x: 642, endPoint y: 205, distance: 24.3
click at [642, 205] on div "Total Seen 157" at bounding box center [453, 213] width 427 height 36
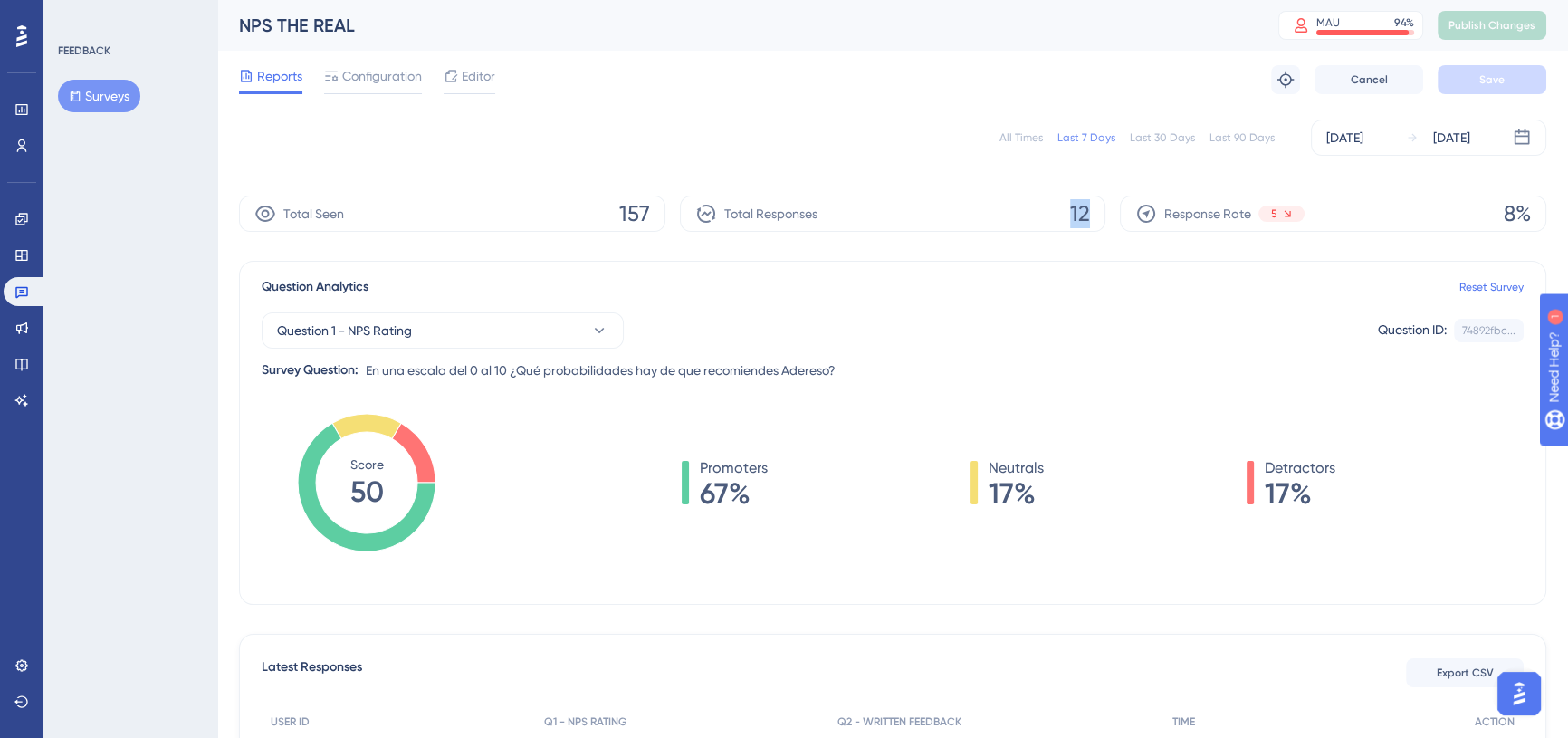
drag, startPoint x: 1075, startPoint y: 212, endPoint x: 1089, endPoint y: 212, distance: 14.0
click at [1088, 212] on div "Total Responses 12" at bounding box center [893, 213] width 427 height 36
click at [1089, 212] on span "12" at bounding box center [1081, 213] width 20 height 29
drag, startPoint x: 1503, startPoint y: 209, endPoint x: 1554, endPoint y: 212, distance: 51.1
click at [1390, 212] on div "Performance Users Engagement Widgets Feedback Product Updates Knowledge Base AI…" at bounding box center [892, 729] width 1351 height 1458
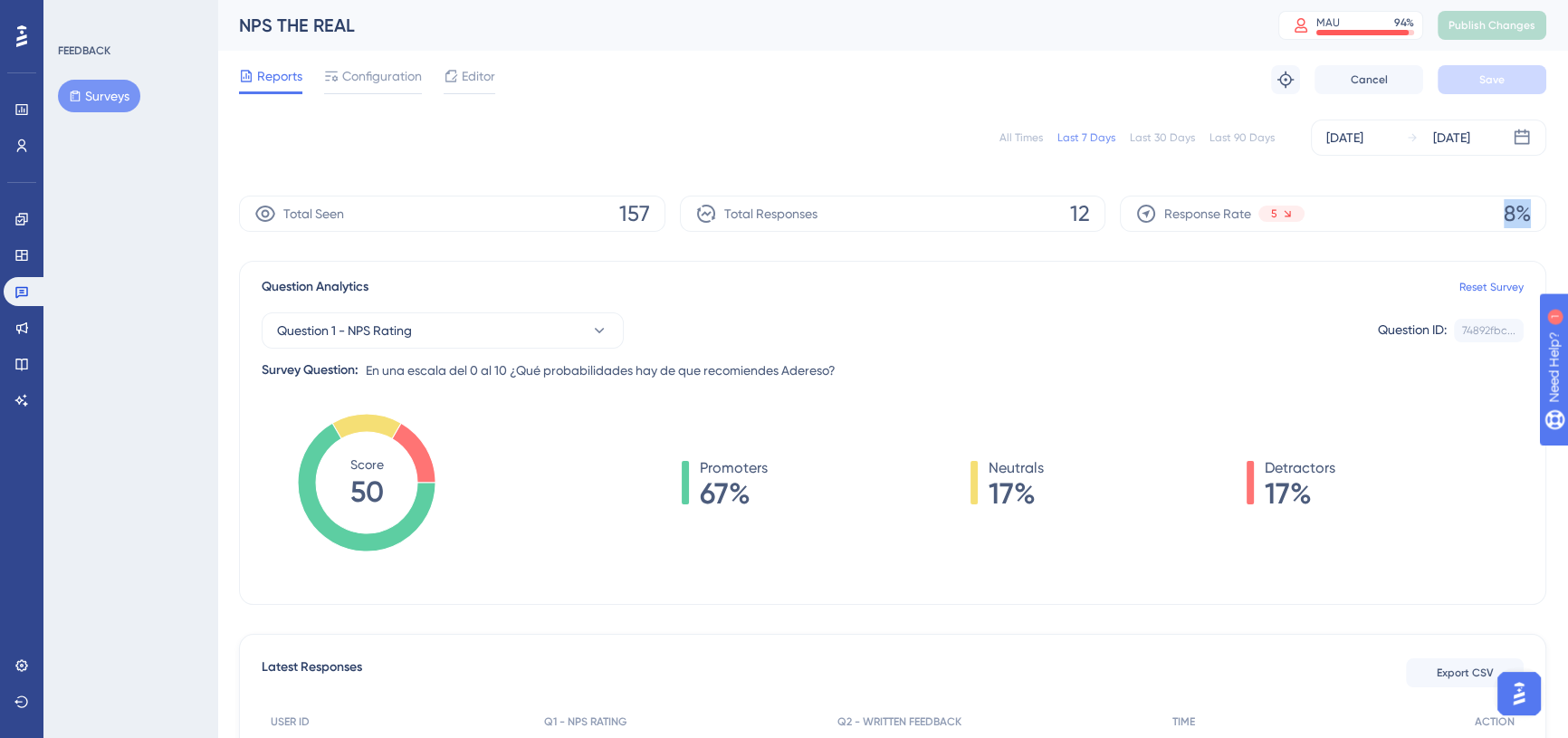
scroll to position [0, 12]
click at [623, 96] on div "Reports Configuration Editor Troubleshoot Cancel Save" at bounding box center [893, 80] width 1308 height 58
click at [15, 212] on icon at bounding box center [11, 219] width 15 height 15
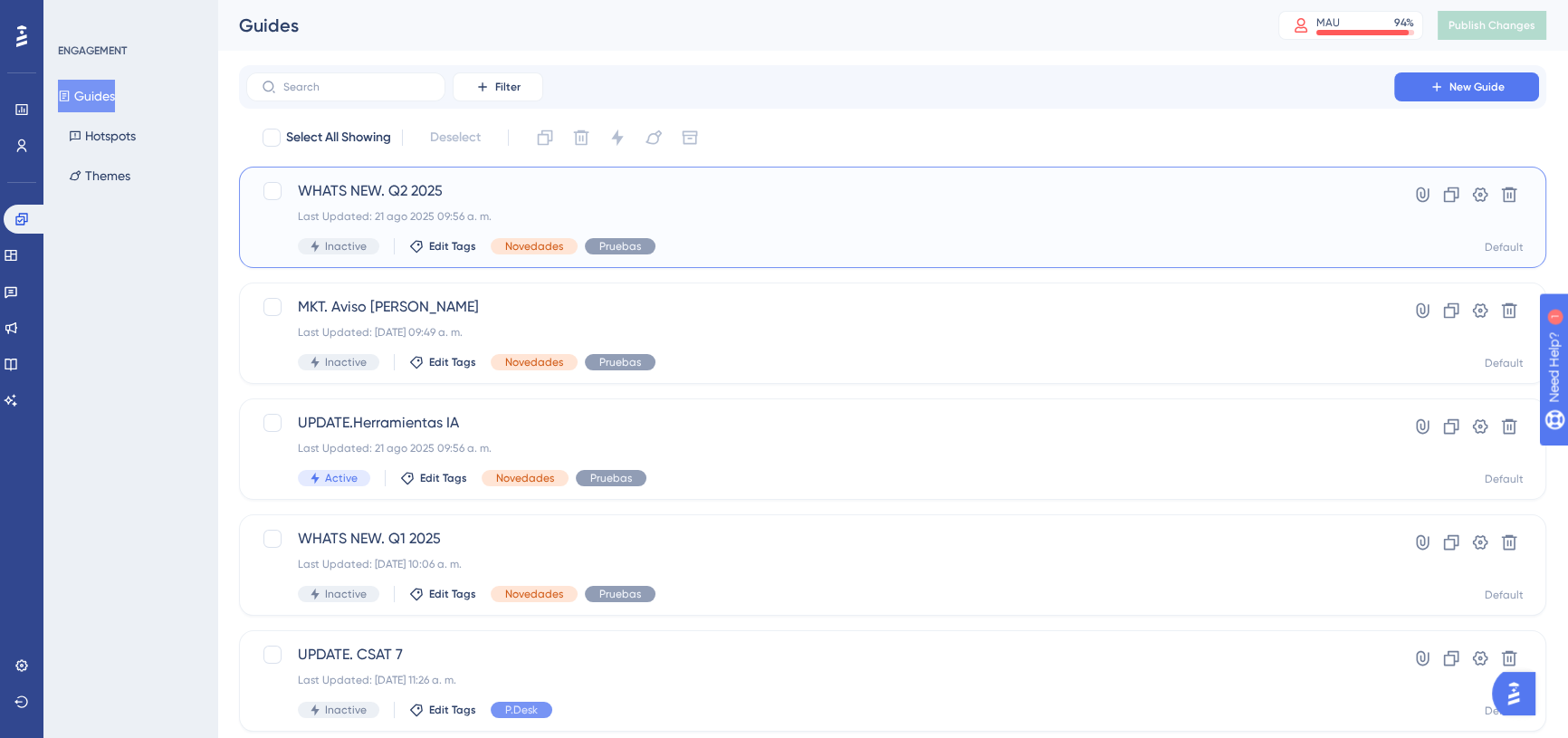
click at [700, 198] on span "WHATS NEW. Q2 2025" at bounding box center [820, 191] width 1045 height 22
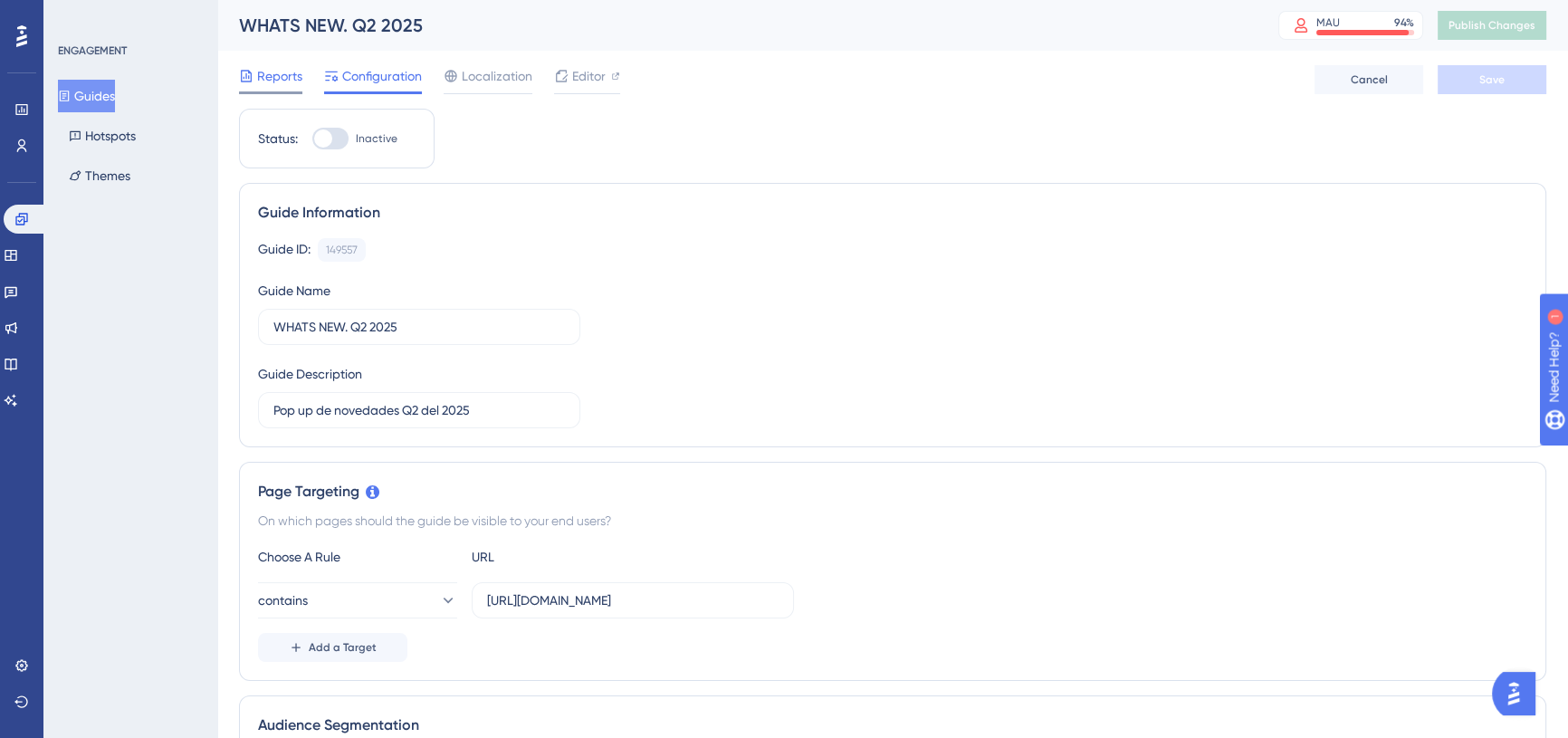
click at [281, 72] on span "Reports" at bounding box center [279, 76] width 45 height 22
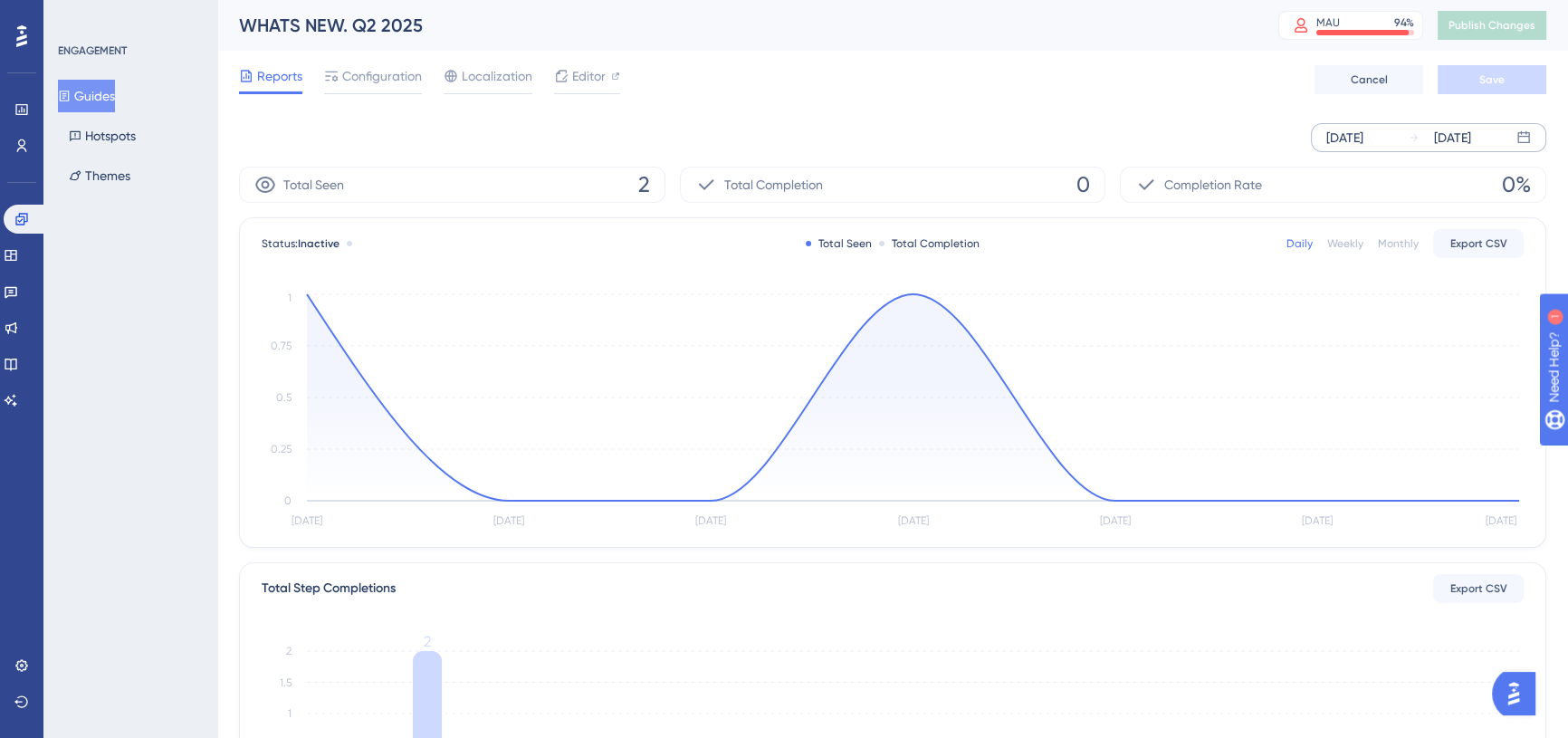
click at [1364, 137] on div "[DATE]" at bounding box center [1345, 138] width 37 height 22
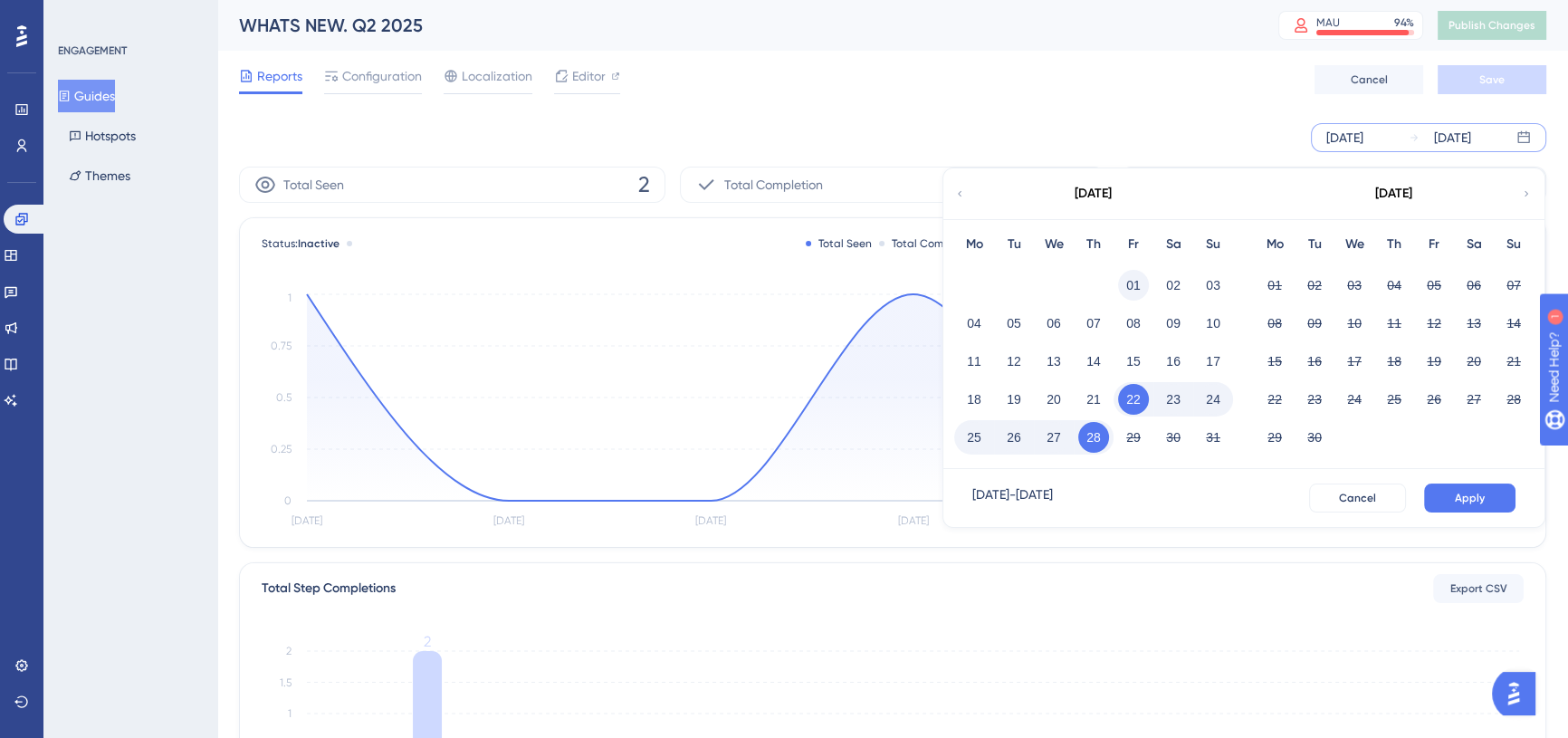
click at [1134, 277] on button "01" at bounding box center [1133, 285] width 31 height 31
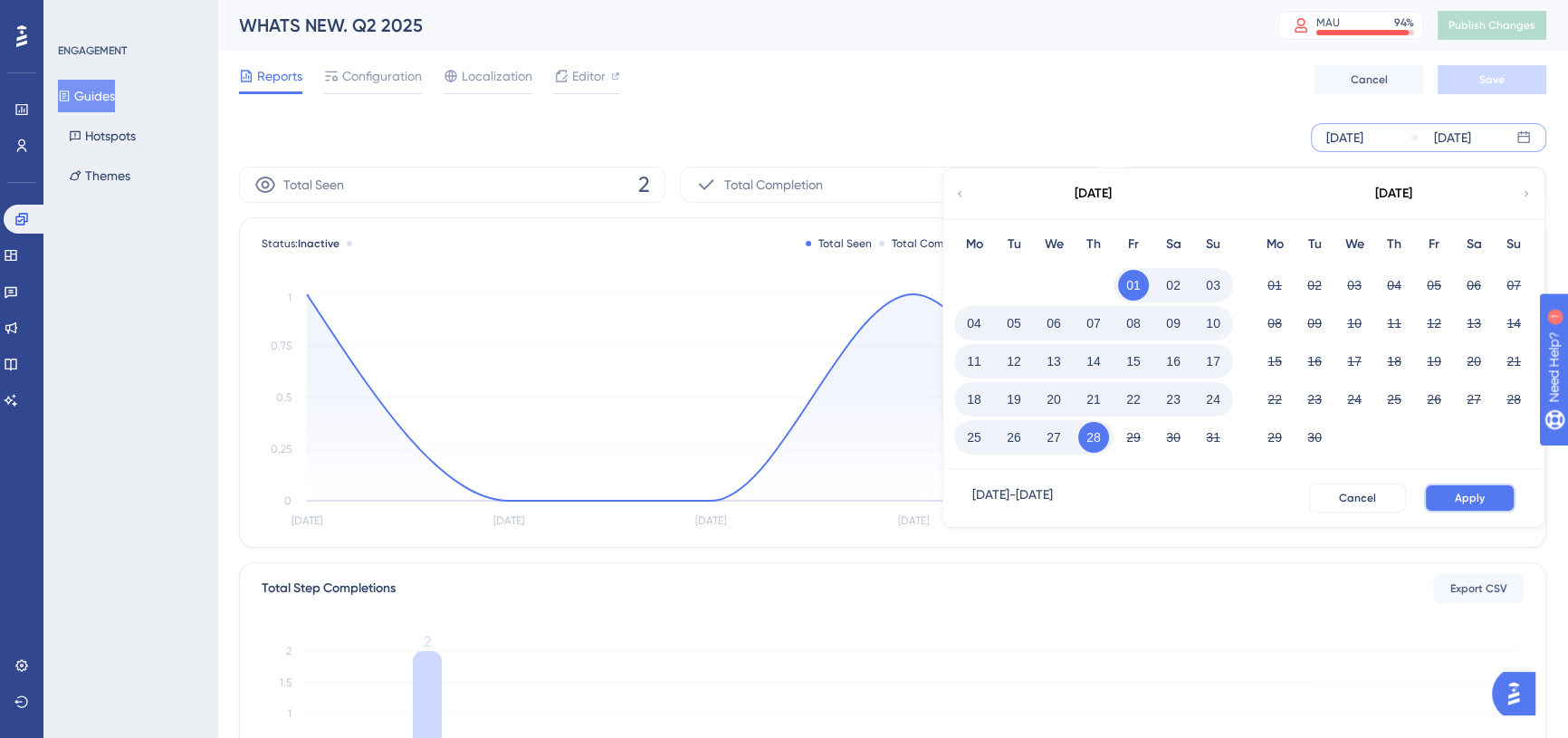
click at [1492, 503] on button "Apply" at bounding box center [1470, 498] width 92 height 29
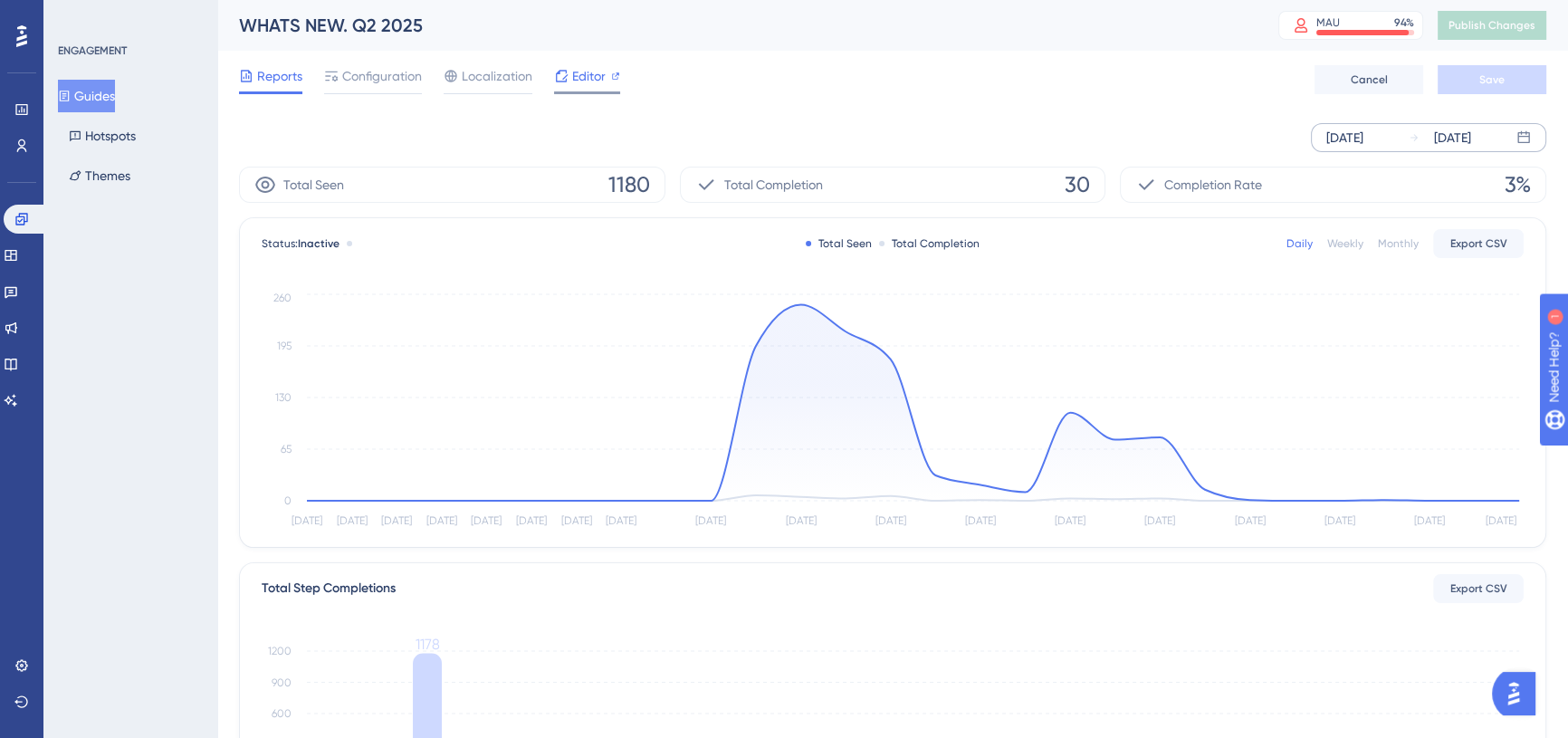
click at [586, 66] on span "Editor" at bounding box center [589, 76] width 34 height 22
